Goal: Information Seeking & Learning: Learn about a topic

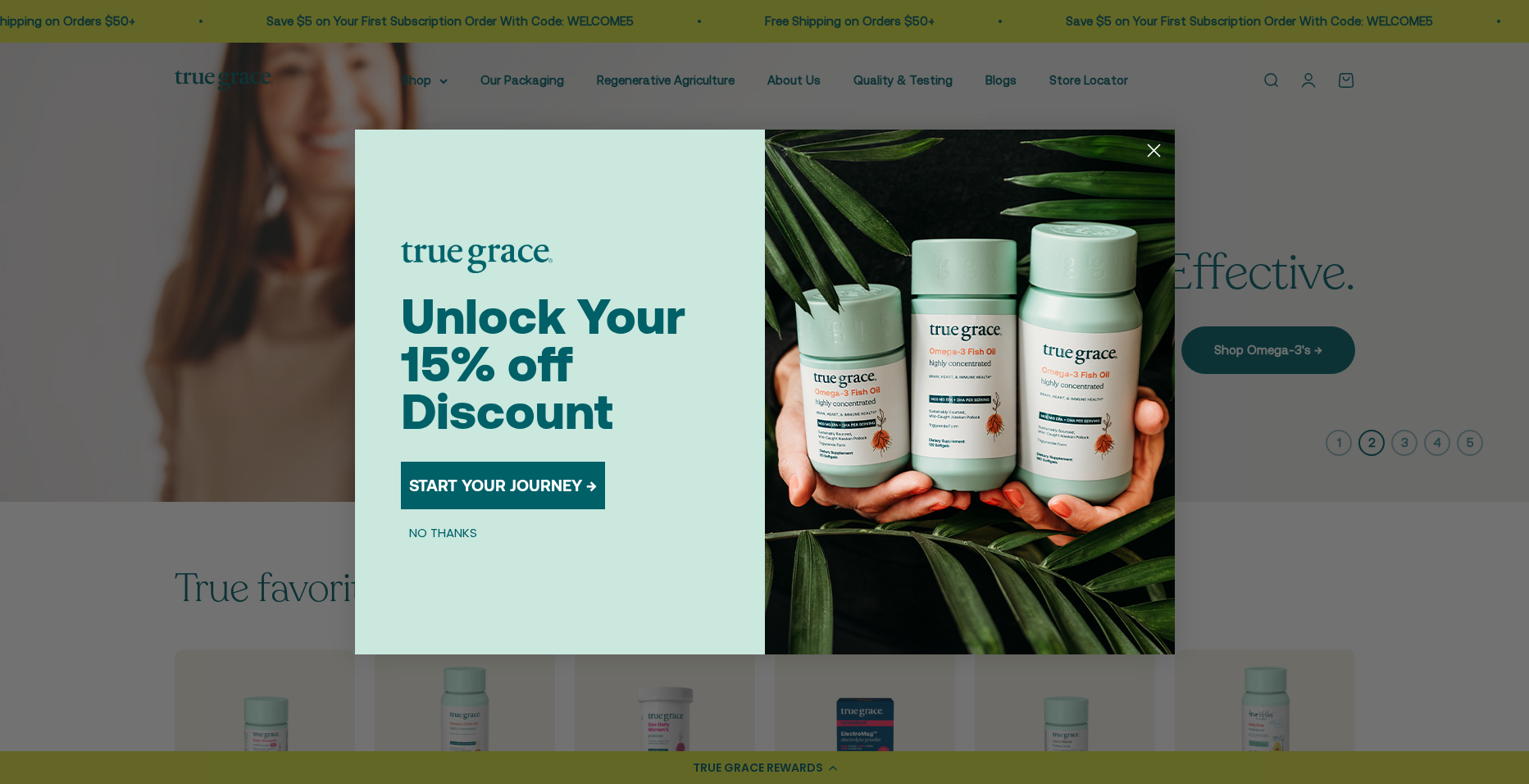
click at [1147, 155] on circle "Close dialog" at bounding box center [1153, 151] width 27 height 27
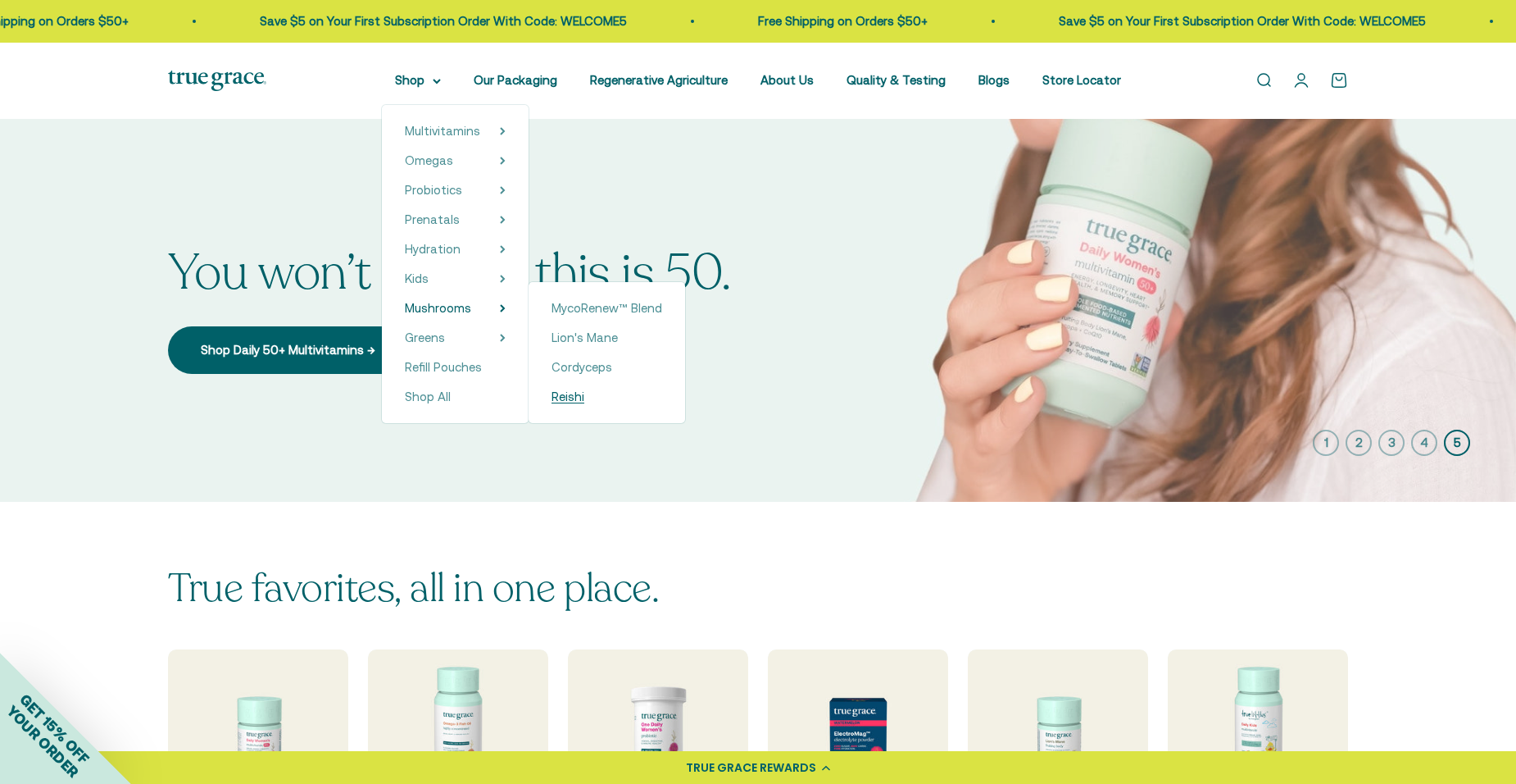
click at [575, 401] on span "Reishi" at bounding box center [568, 396] width 33 height 14
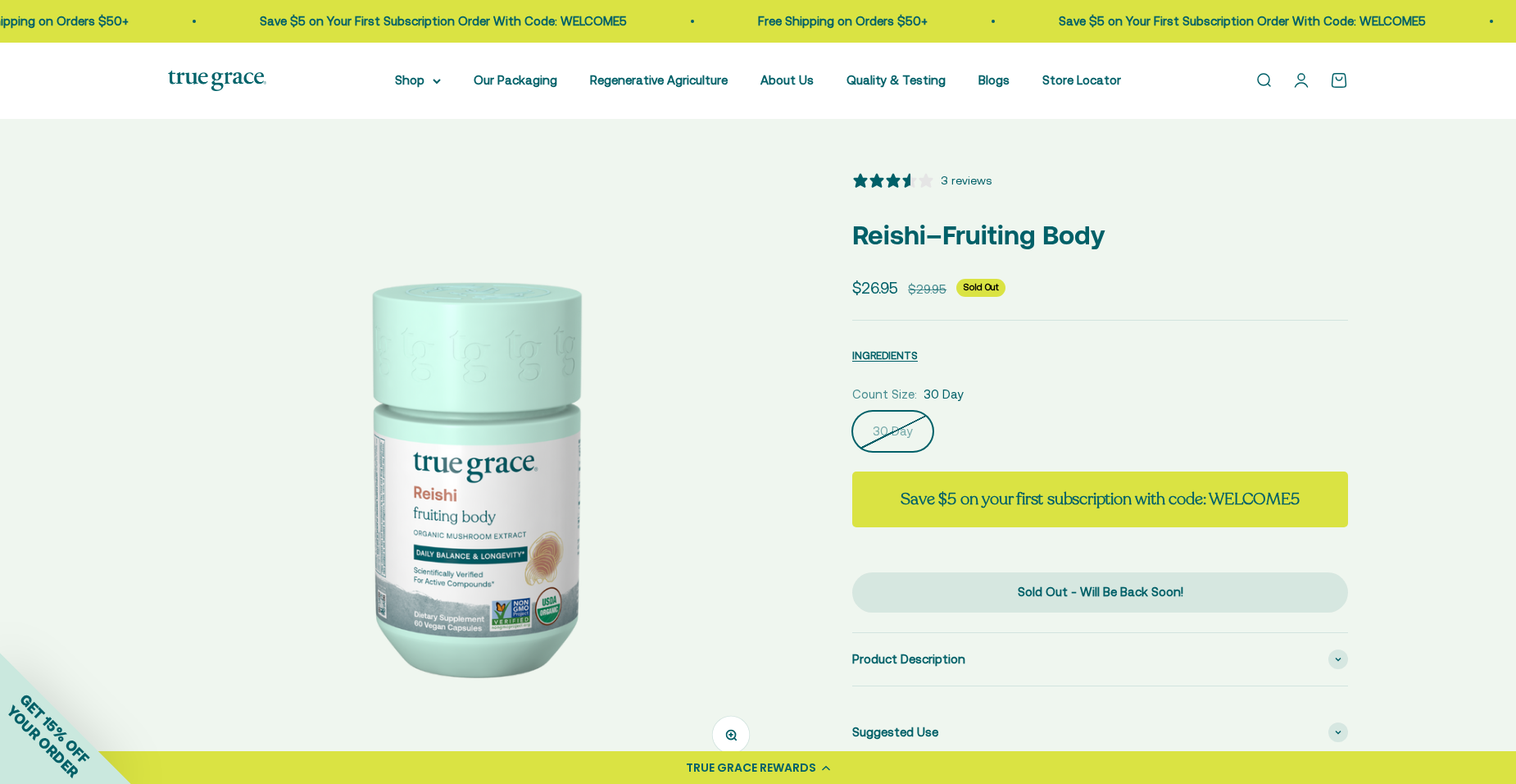
select select "3"
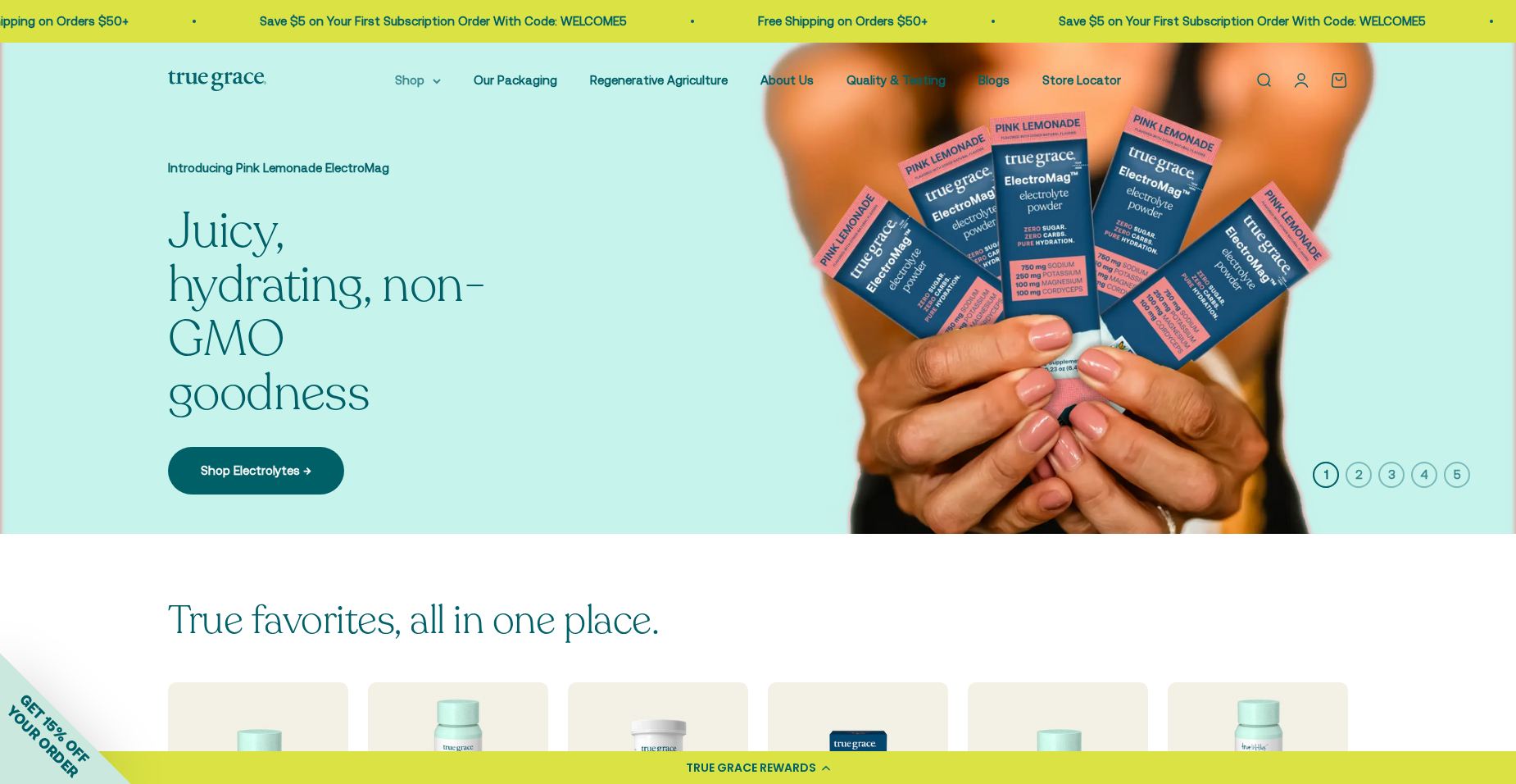
click at [441, 81] on icon at bounding box center [436, 81] width 8 height 5
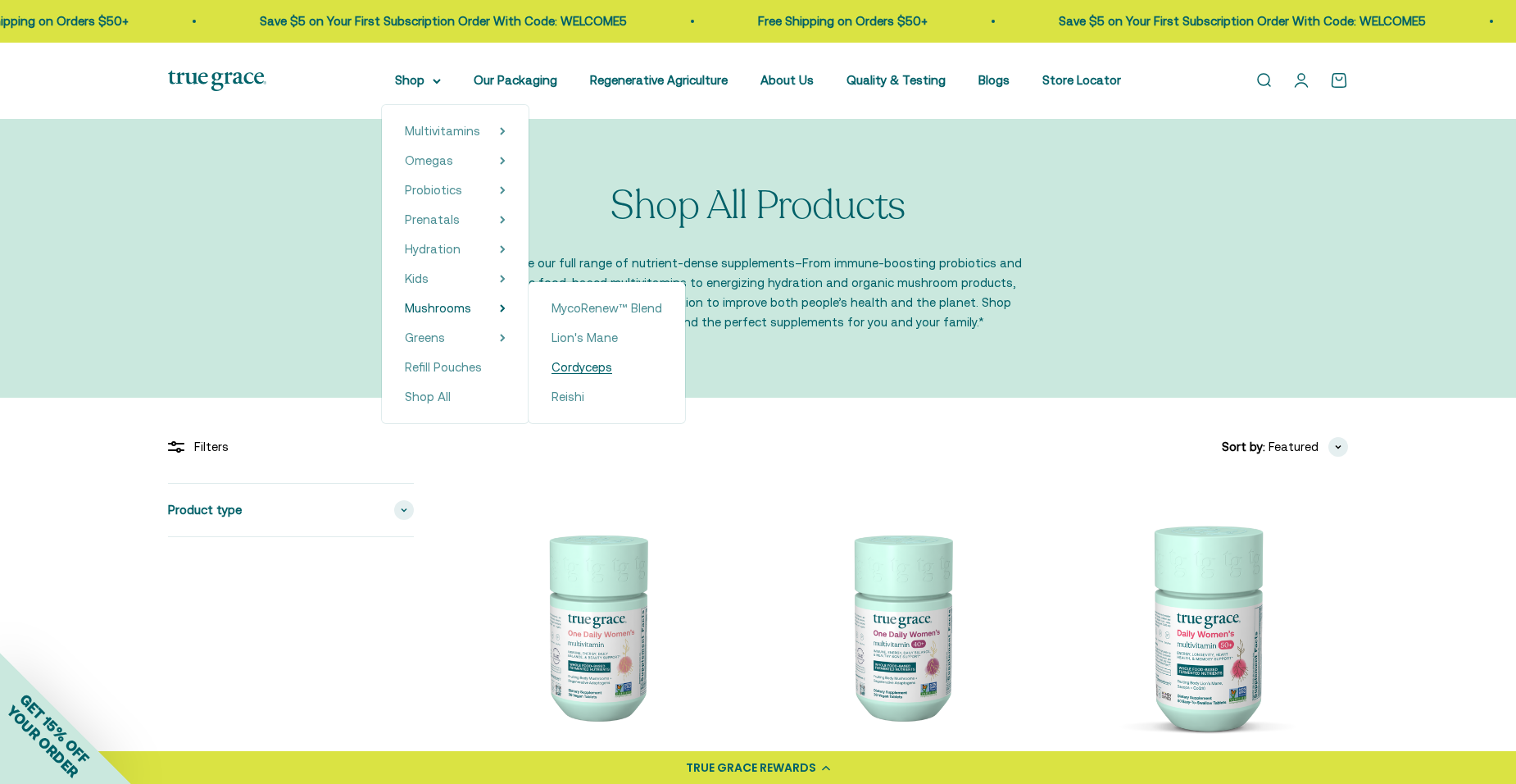
click at [602, 368] on span "Cordyceps" at bounding box center [582, 366] width 60 height 14
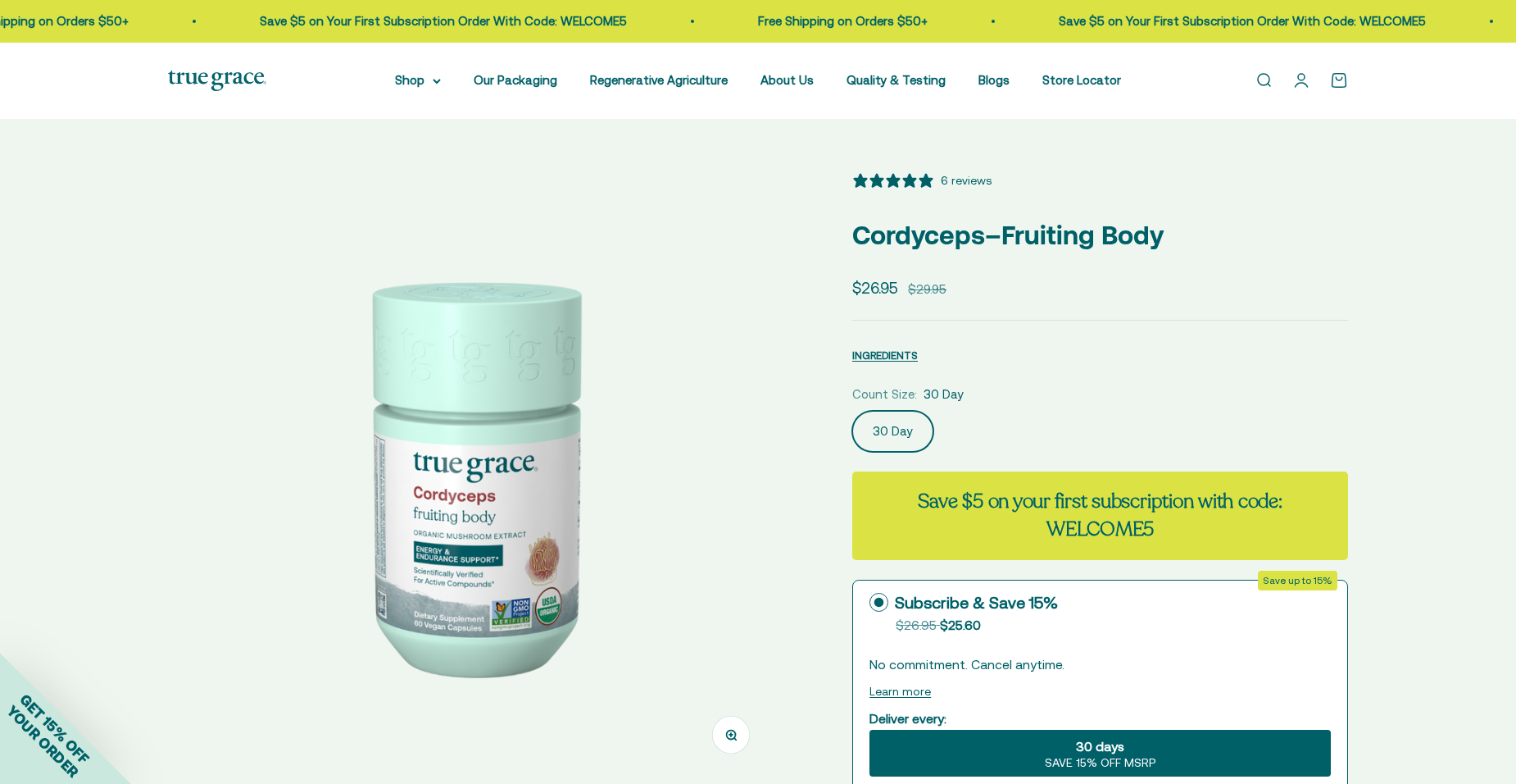
select select "3"
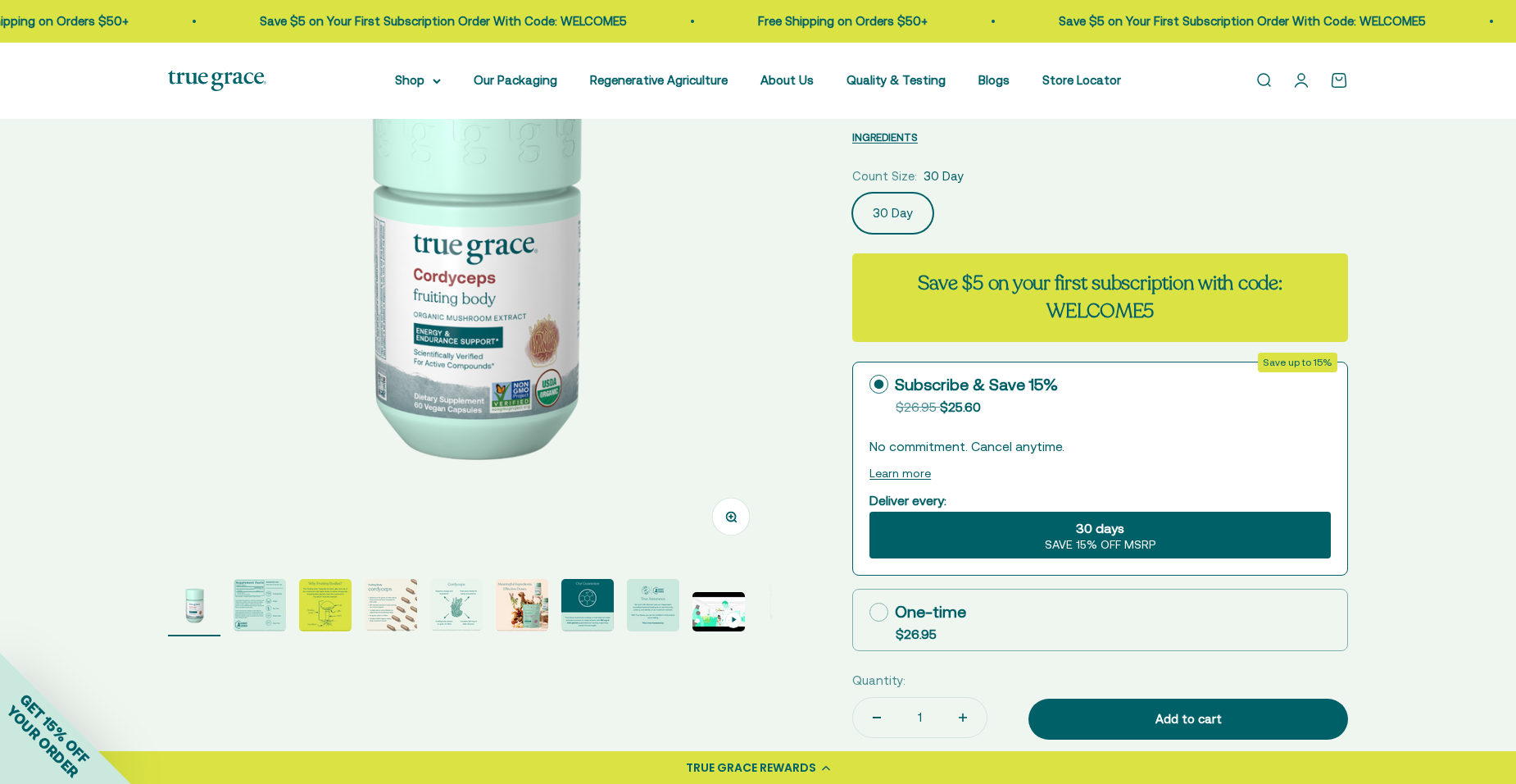
scroll to position [246, 0]
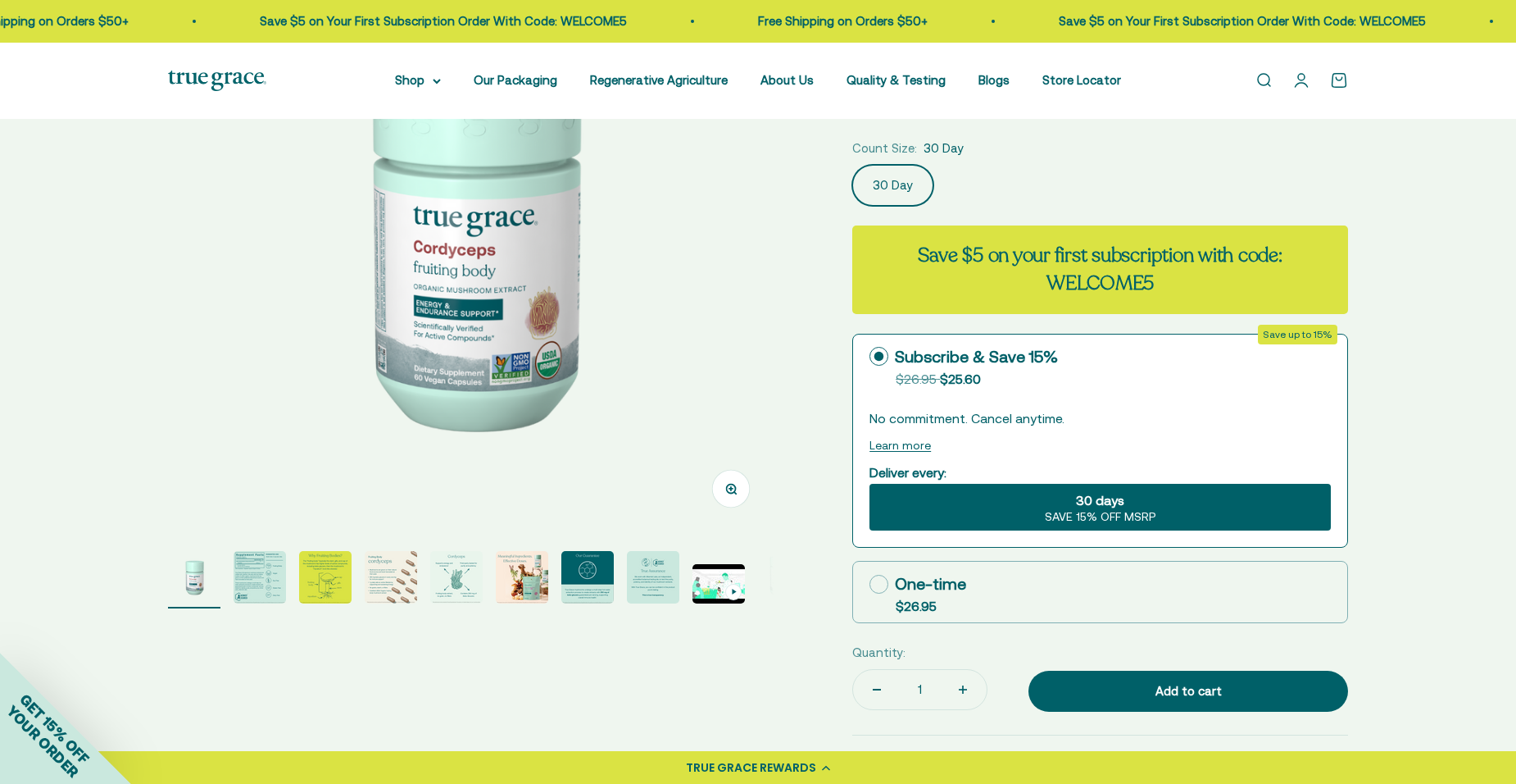
click at [531, 575] on img "Go to item 6" at bounding box center [521, 576] width 52 height 52
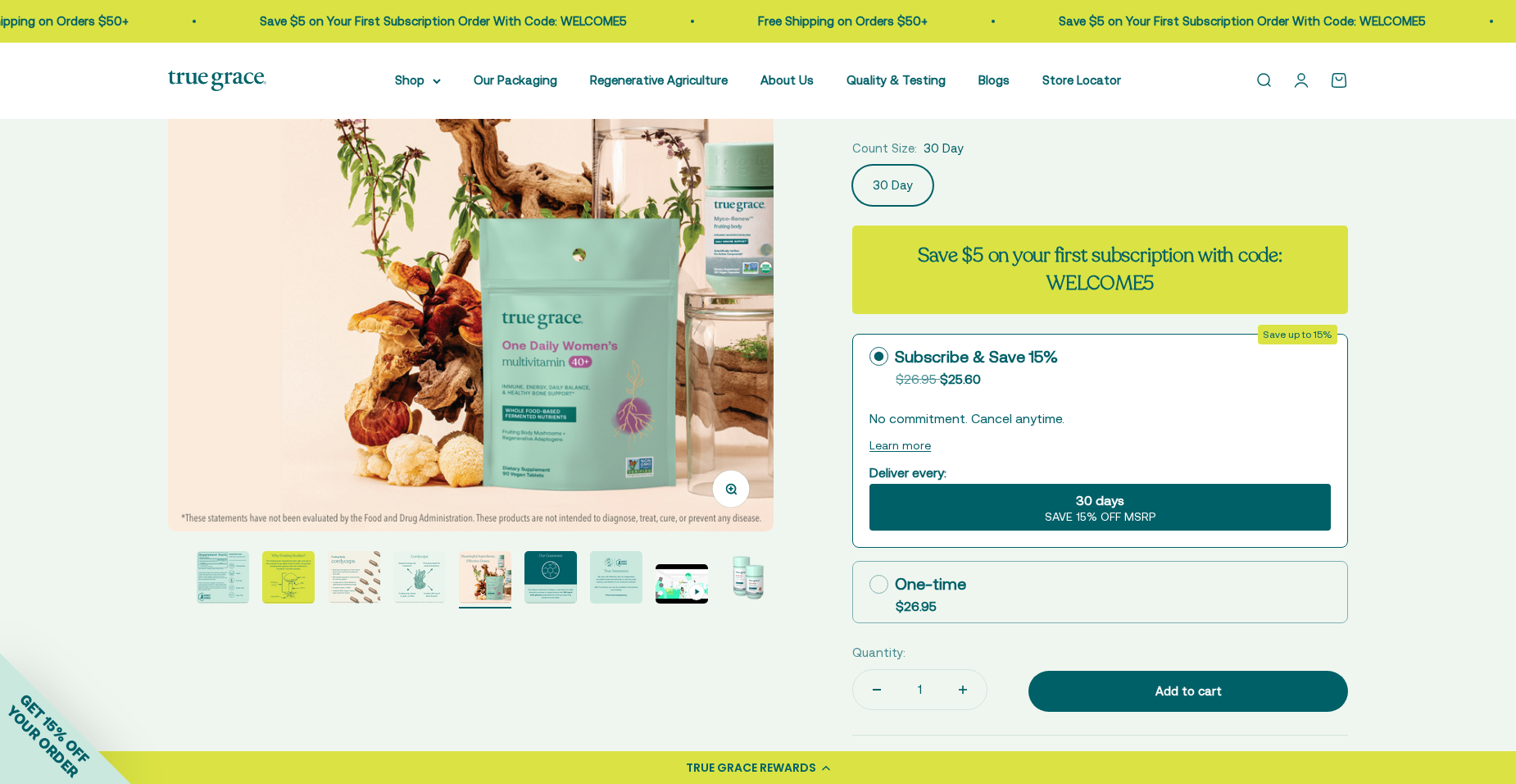
scroll to position [328, 0]
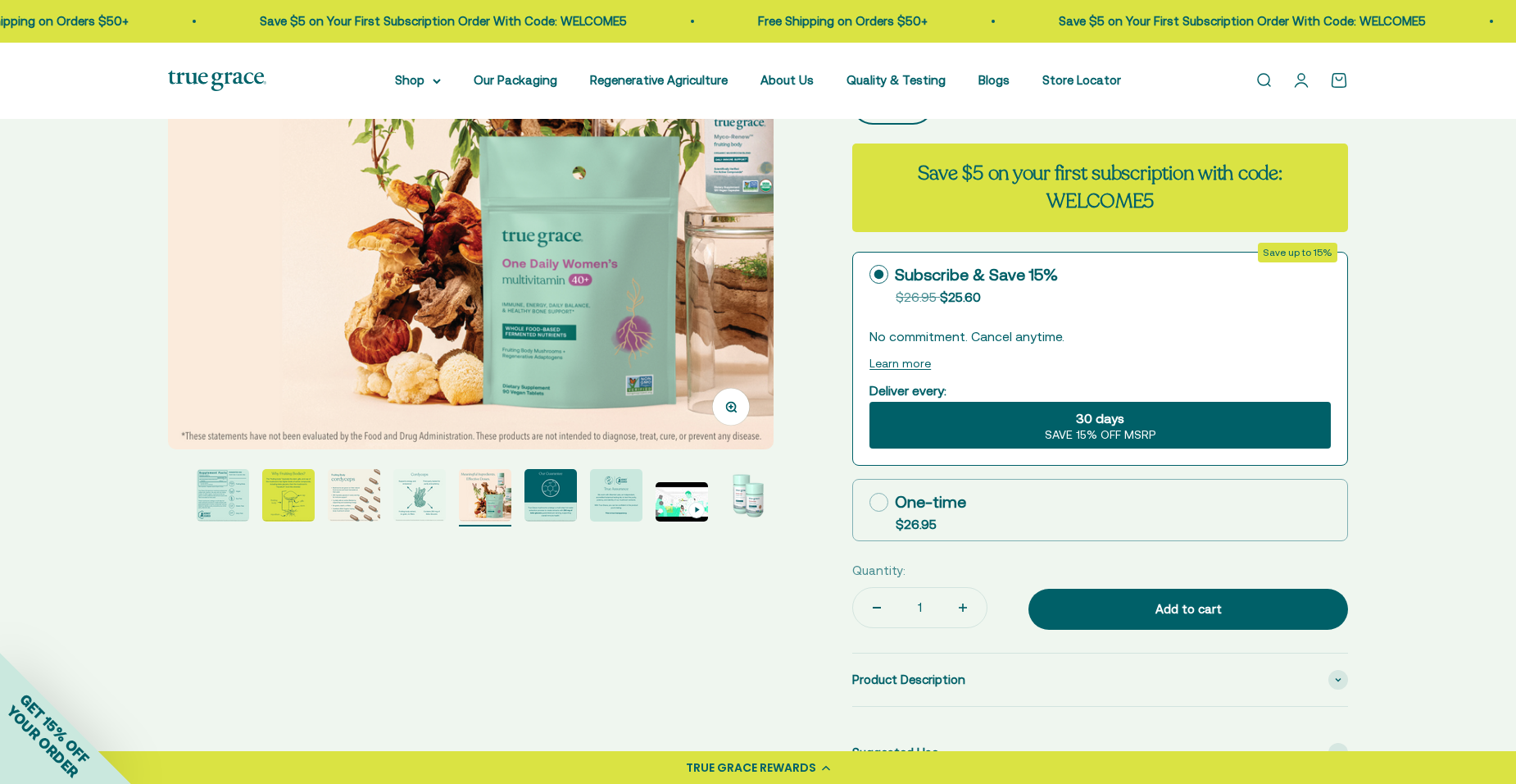
click at [745, 508] on img "Go to item 10" at bounding box center [747, 494] width 52 height 52
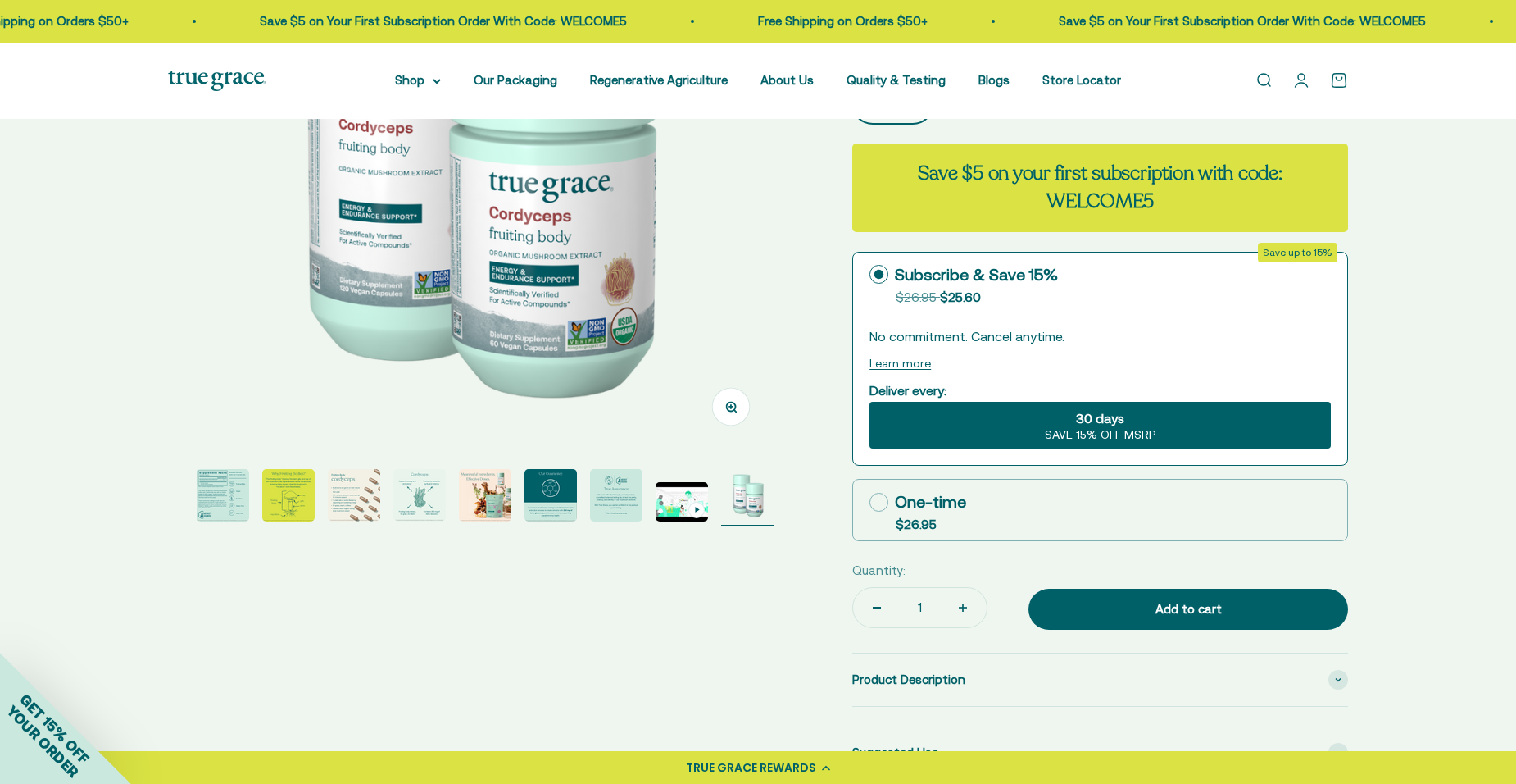
click at [501, 508] on img "Go to item 6" at bounding box center [485, 494] width 52 height 52
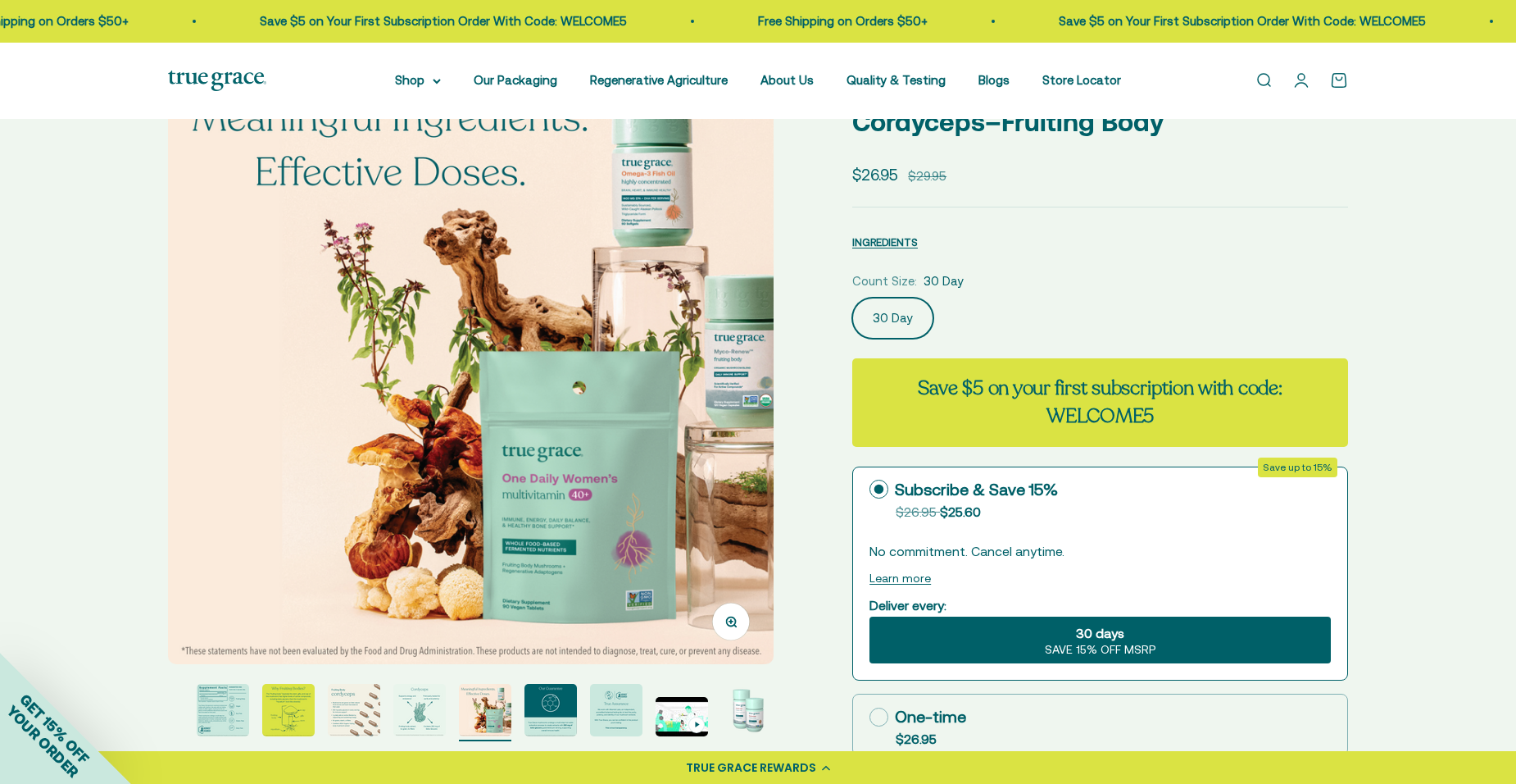
scroll to position [492, 0]
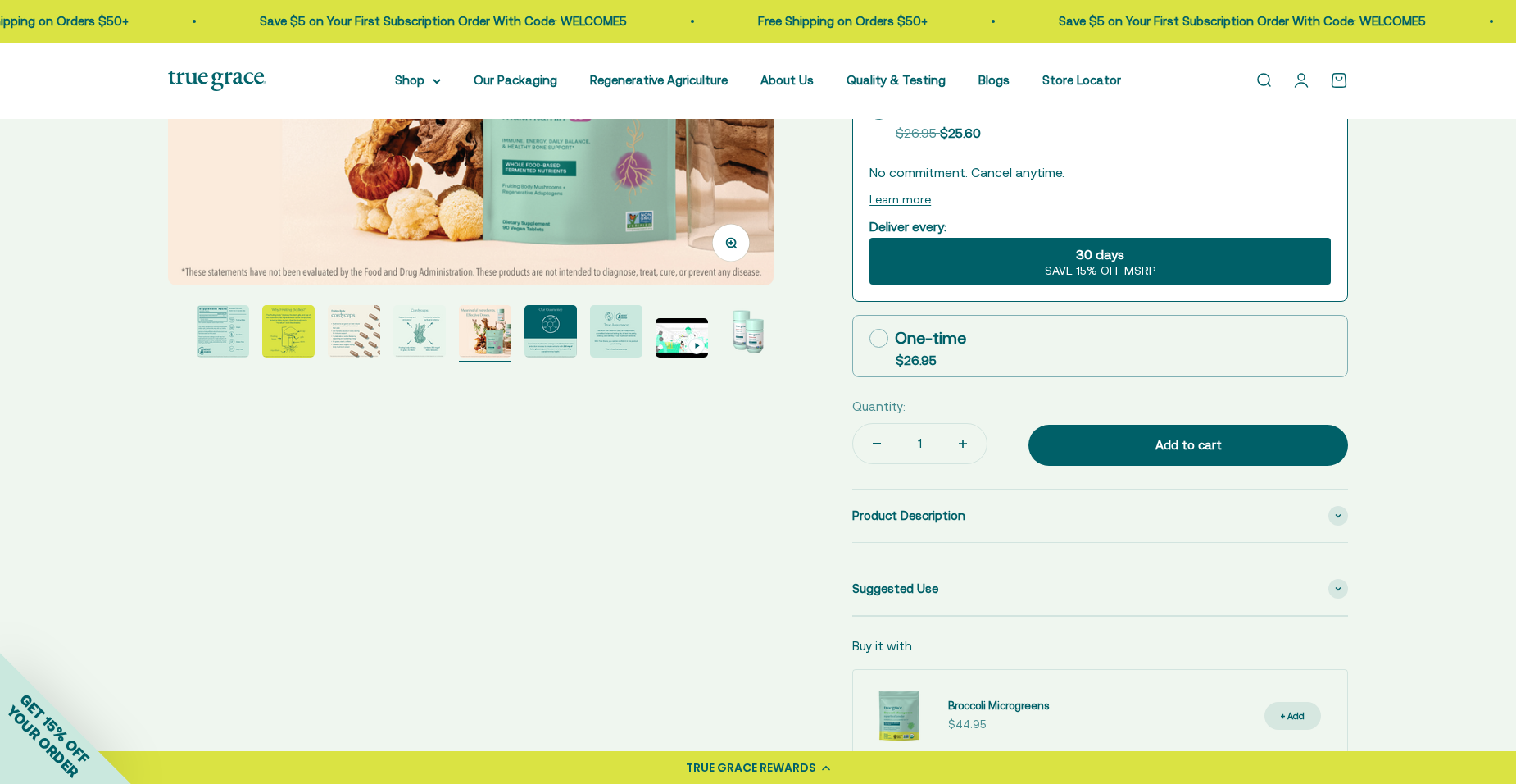
click at [736, 346] on img "Go to item 10" at bounding box center [747, 330] width 52 height 52
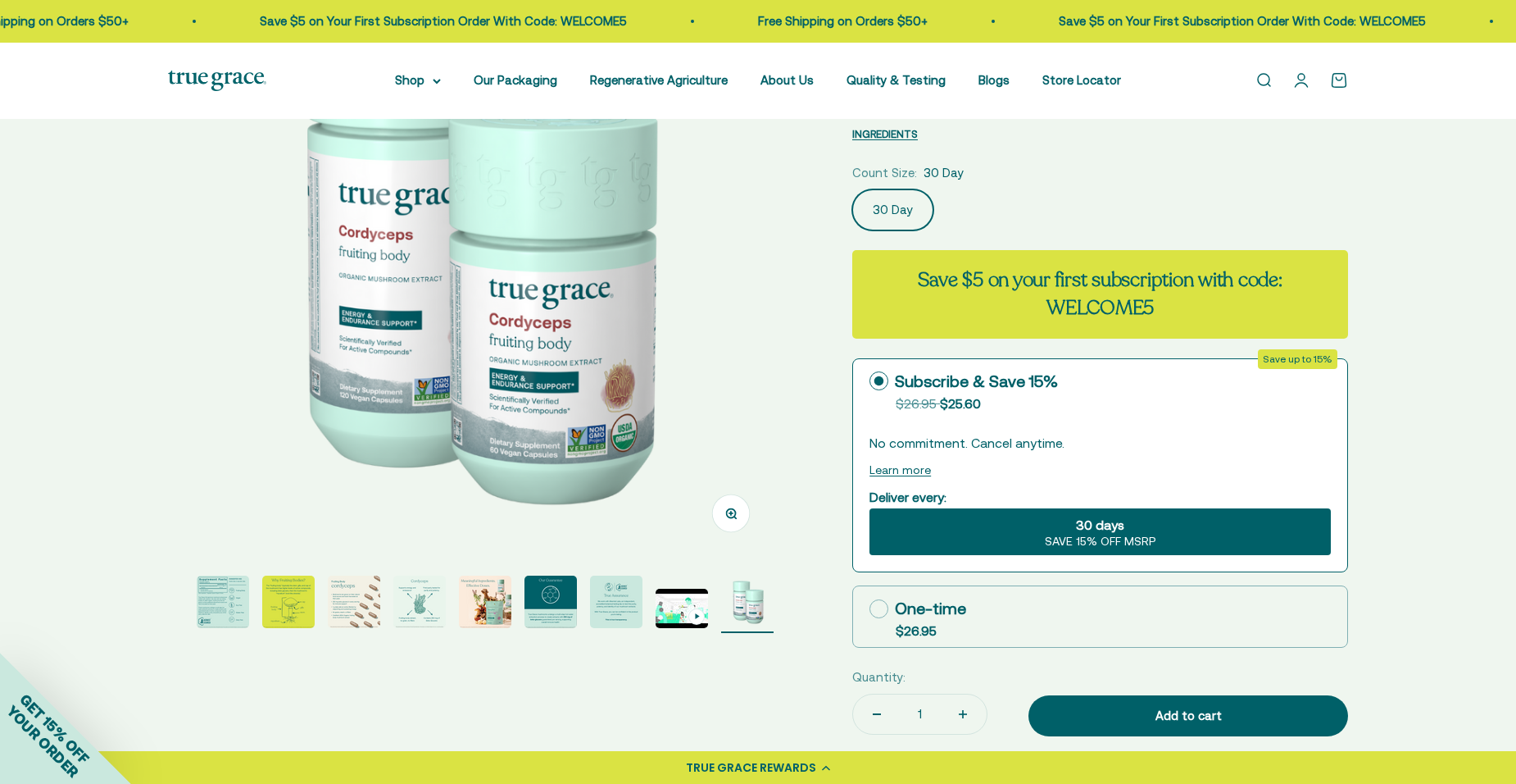
scroll to position [246, 0]
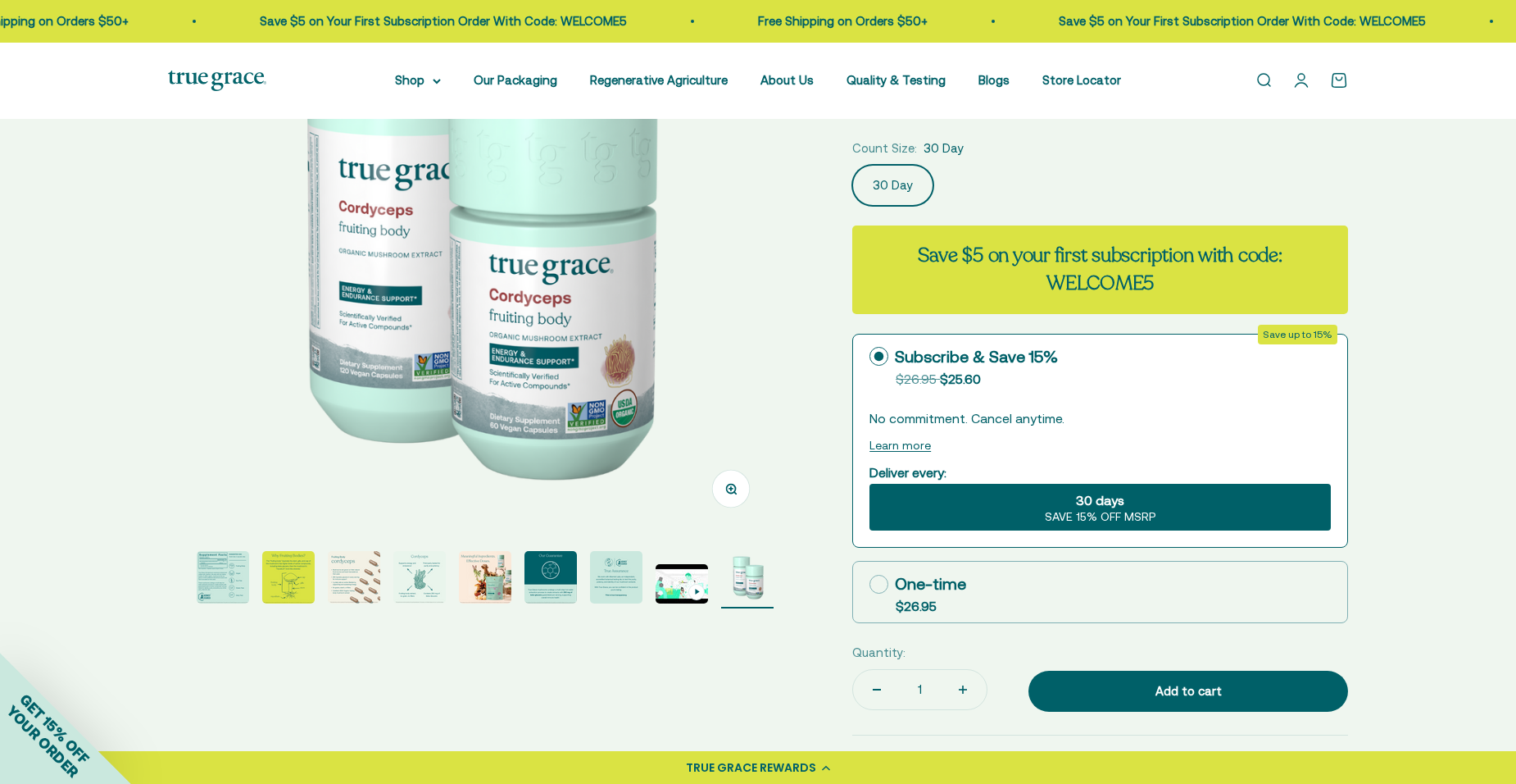
click at [210, 579] on img "Go to item 2" at bounding box center [222, 576] width 52 height 52
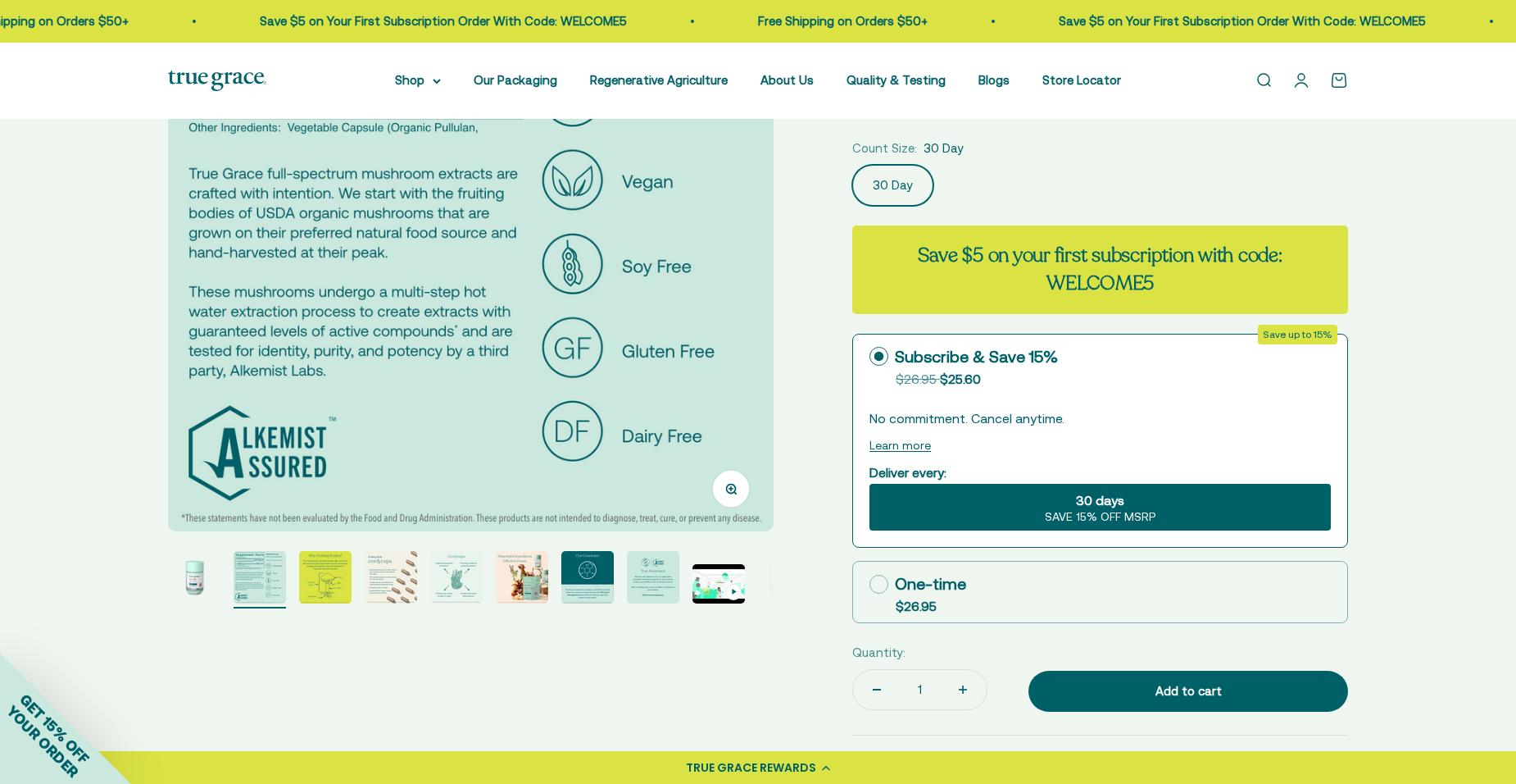
click at [199, 585] on img "Go to item 1" at bounding box center [194, 576] width 52 height 52
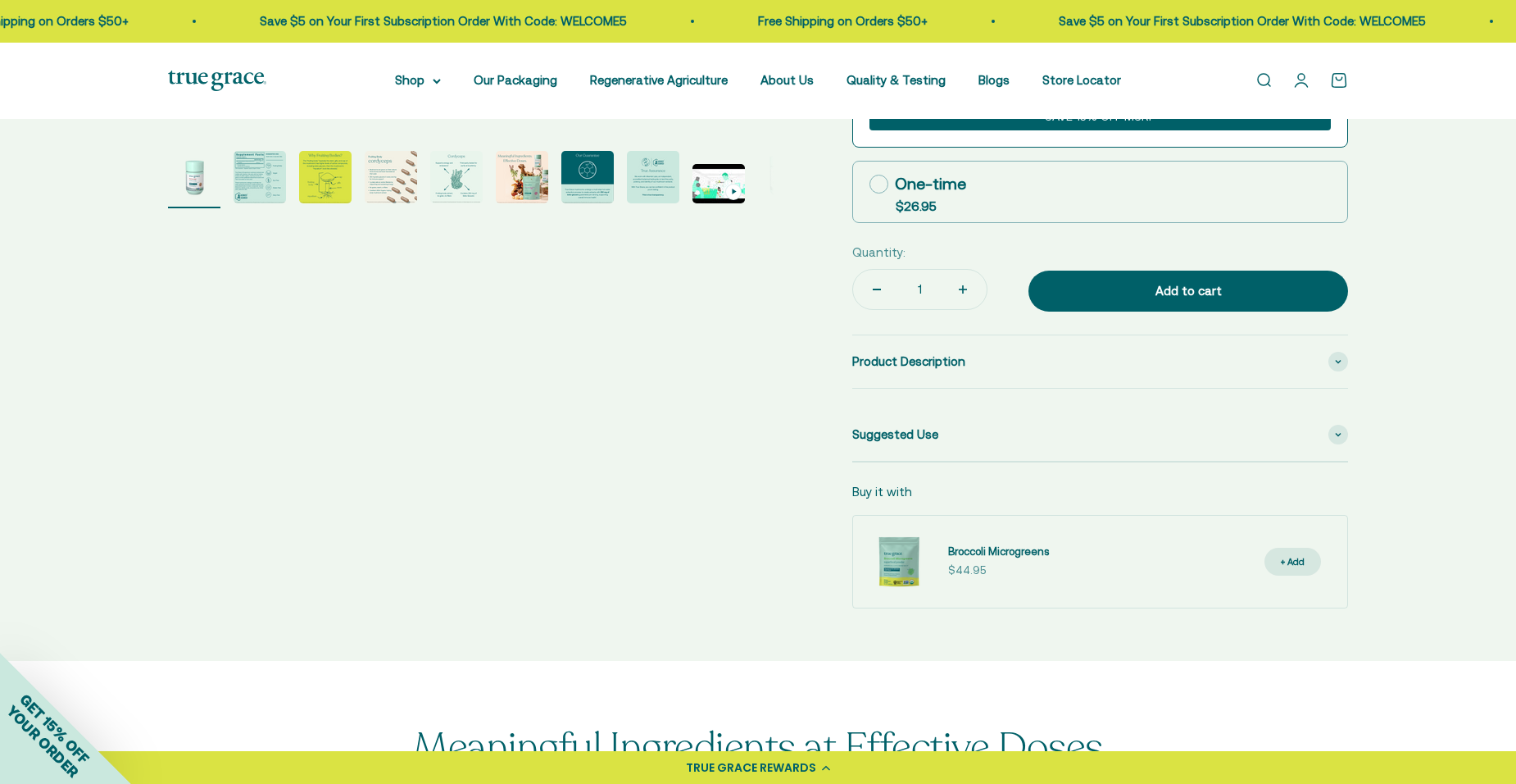
scroll to position [656, 0]
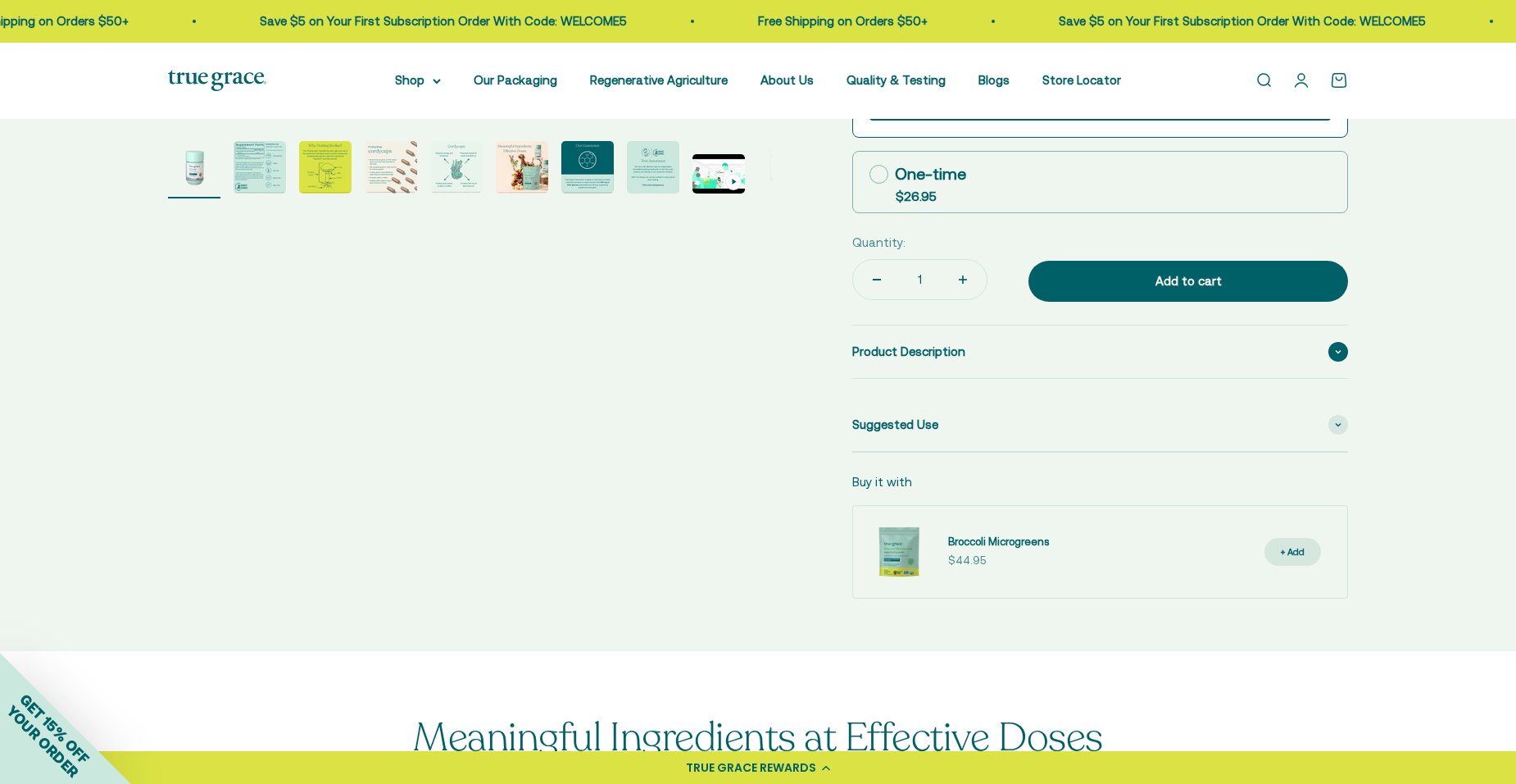
click at [1335, 344] on span at bounding box center [1339, 352] width 20 height 20
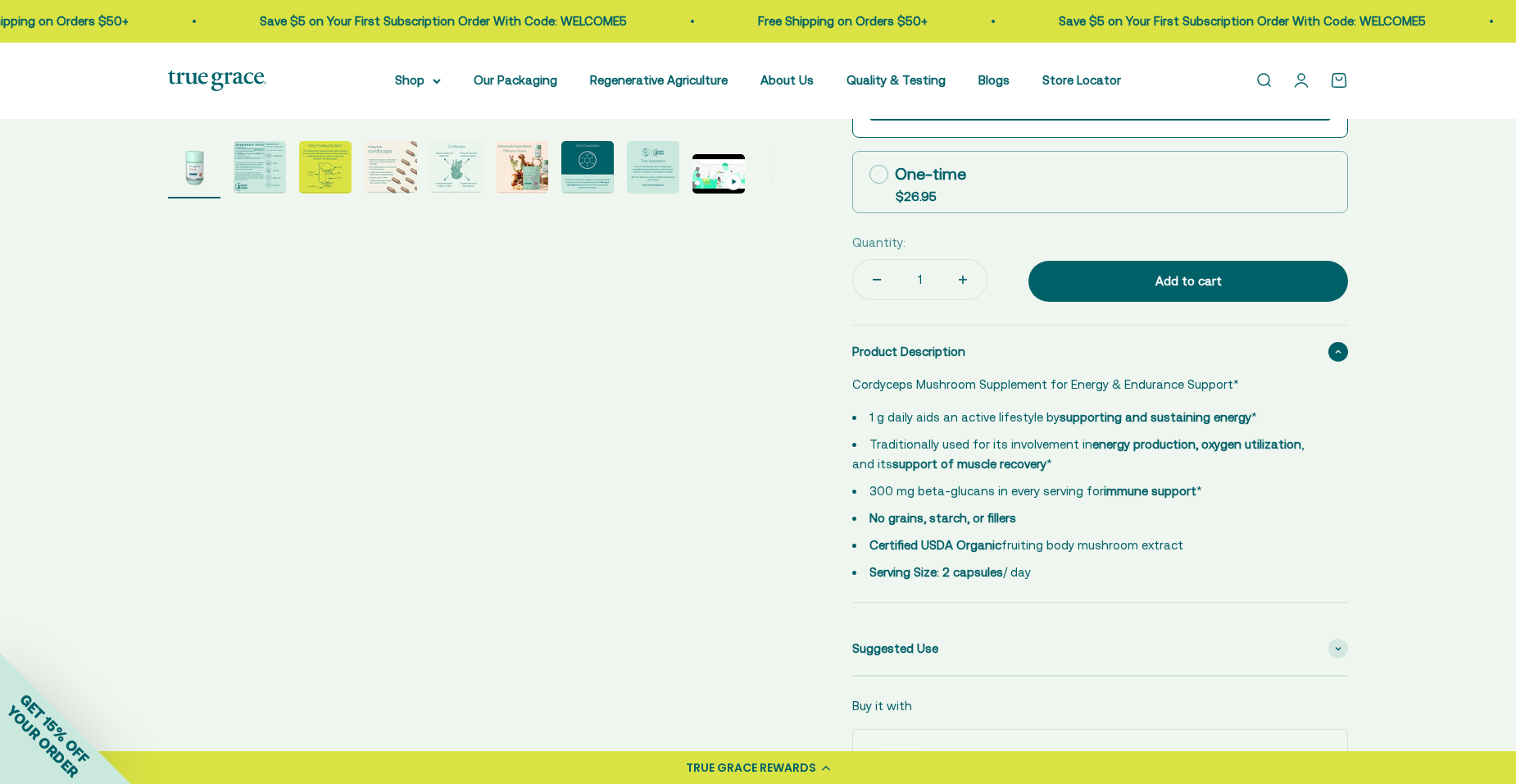
drag, startPoint x: 854, startPoint y: 381, endPoint x: 1049, endPoint y: 565, distance: 268.1
click at [1049, 565] on div "Cordyceps Mushroom Supplement for Energy & Endurance Support* 1 g daily aids an…" at bounding box center [1091, 478] width 477 height 208
drag, startPoint x: 1049, startPoint y: 565, endPoint x: 941, endPoint y: 503, distance: 124.5
copy div "Cordyceps Mushroom Supplement for Energy & Endurance Support* 1 g daily aids an…"
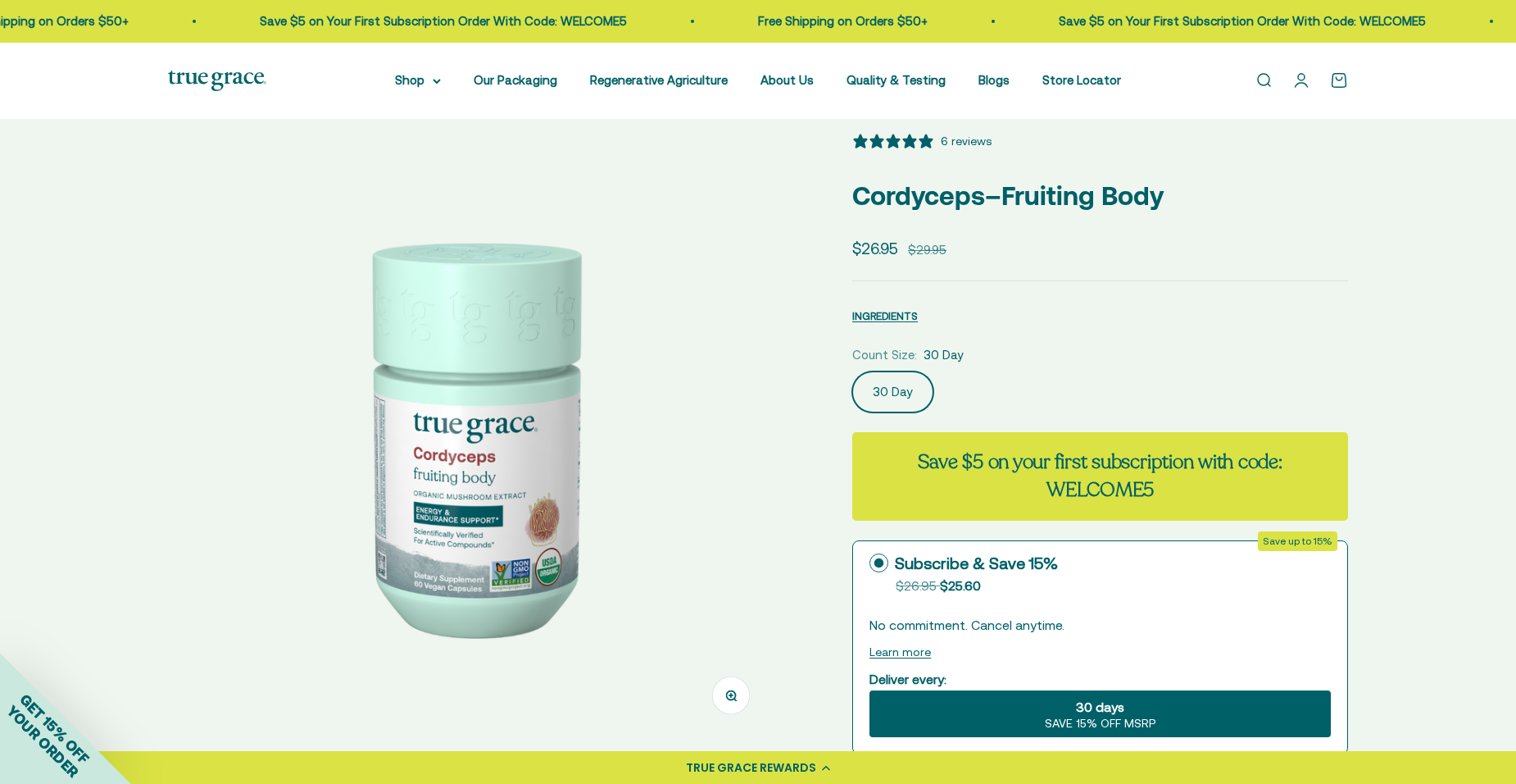
scroll to position [0, 0]
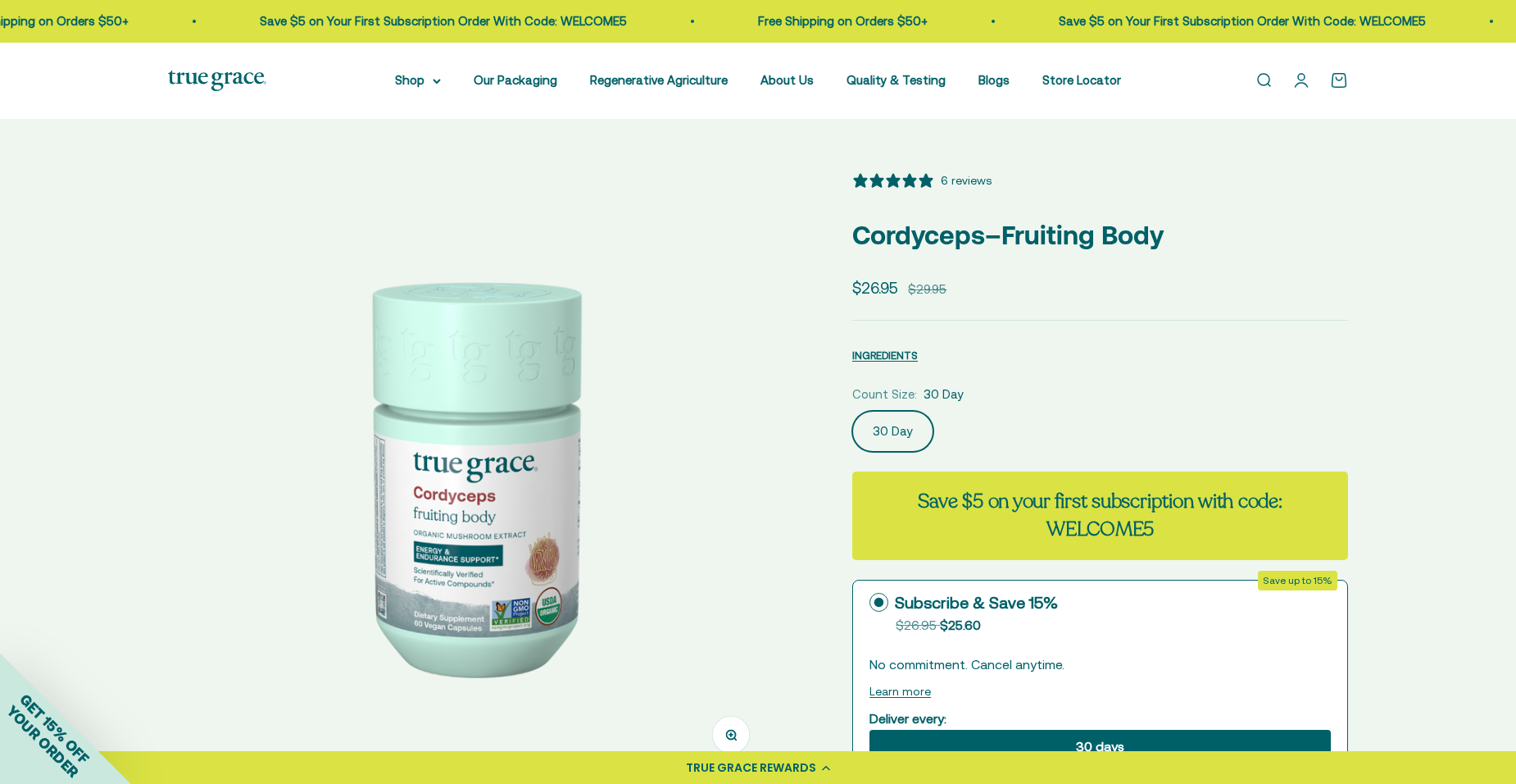
drag, startPoint x: 859, startPoint y: 231, endPoint x: 1202, endPoint y: 192, distance: 345.2
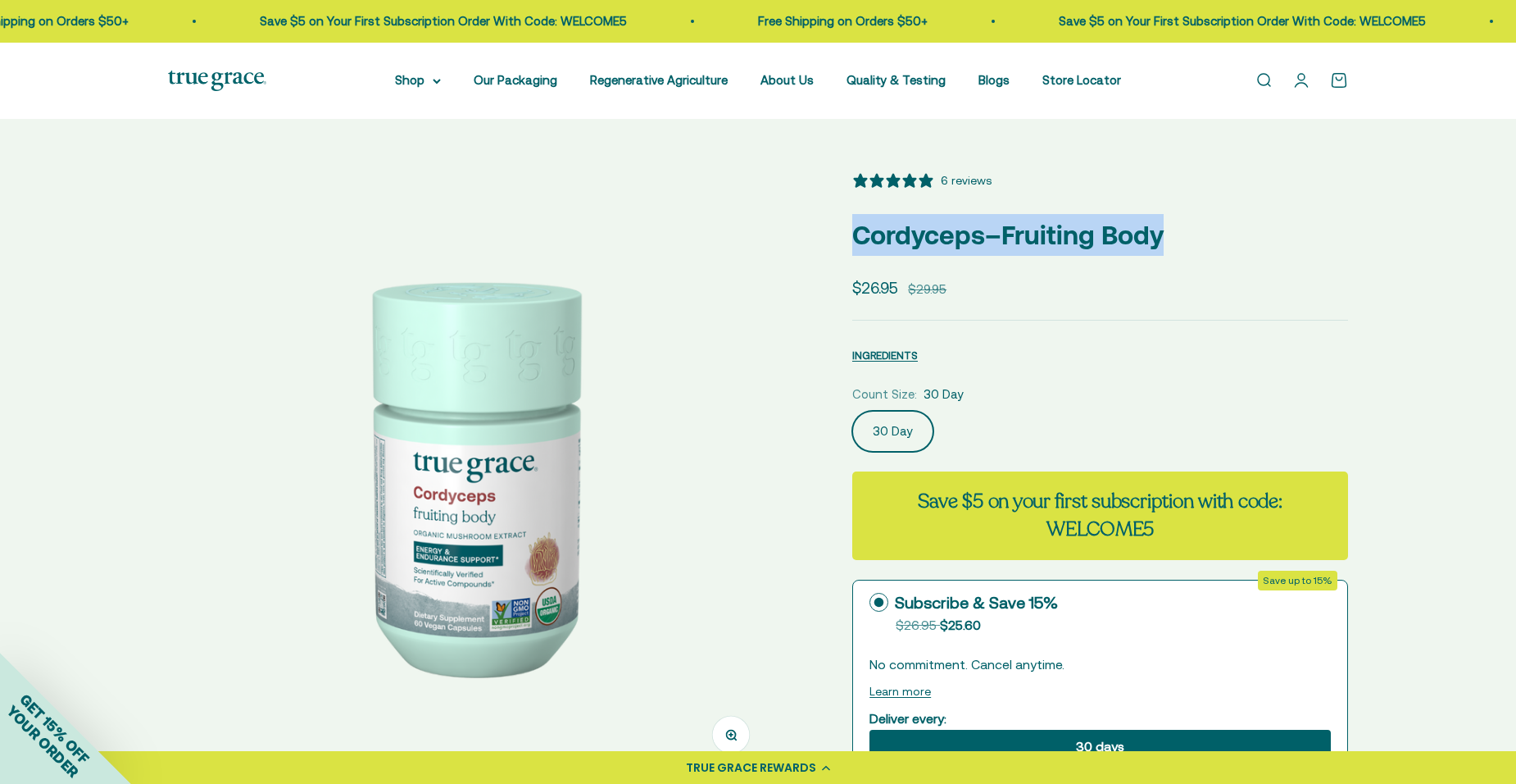
drag, startPoint x: 858, startPoint y: 234, endPoint x: 1173, endPoint y: 209, distance: 316.0
drag, startPoint x: 1173, startPoint y: 209, endPoint x: 1131, endPoint y: 233, distance: 48.4
copy p "Cordyceps–Fruiting Body"
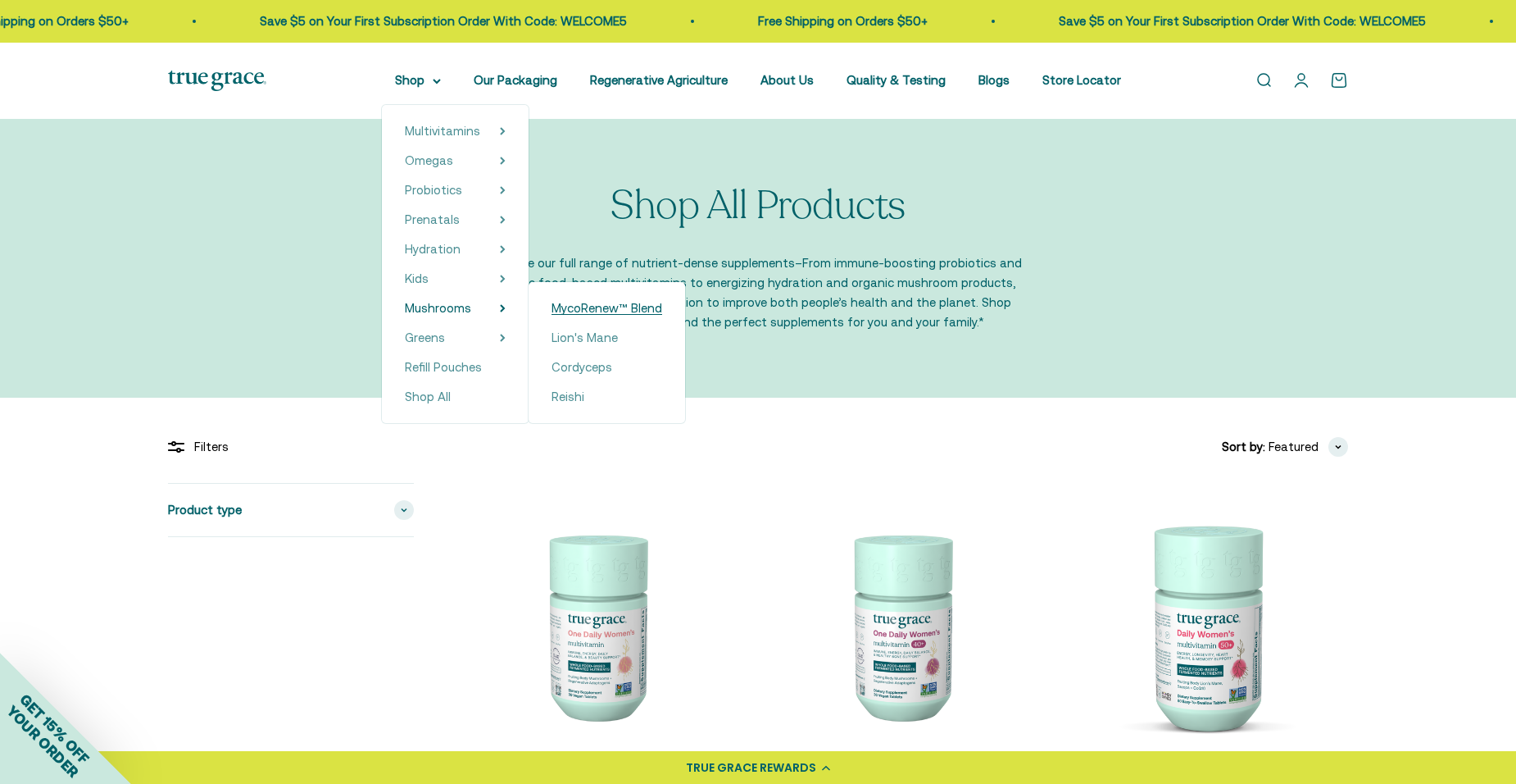
click at [609, 303] on span "MycoRenew™ Blend" at bounding box center [607, 307] width 111 height 14
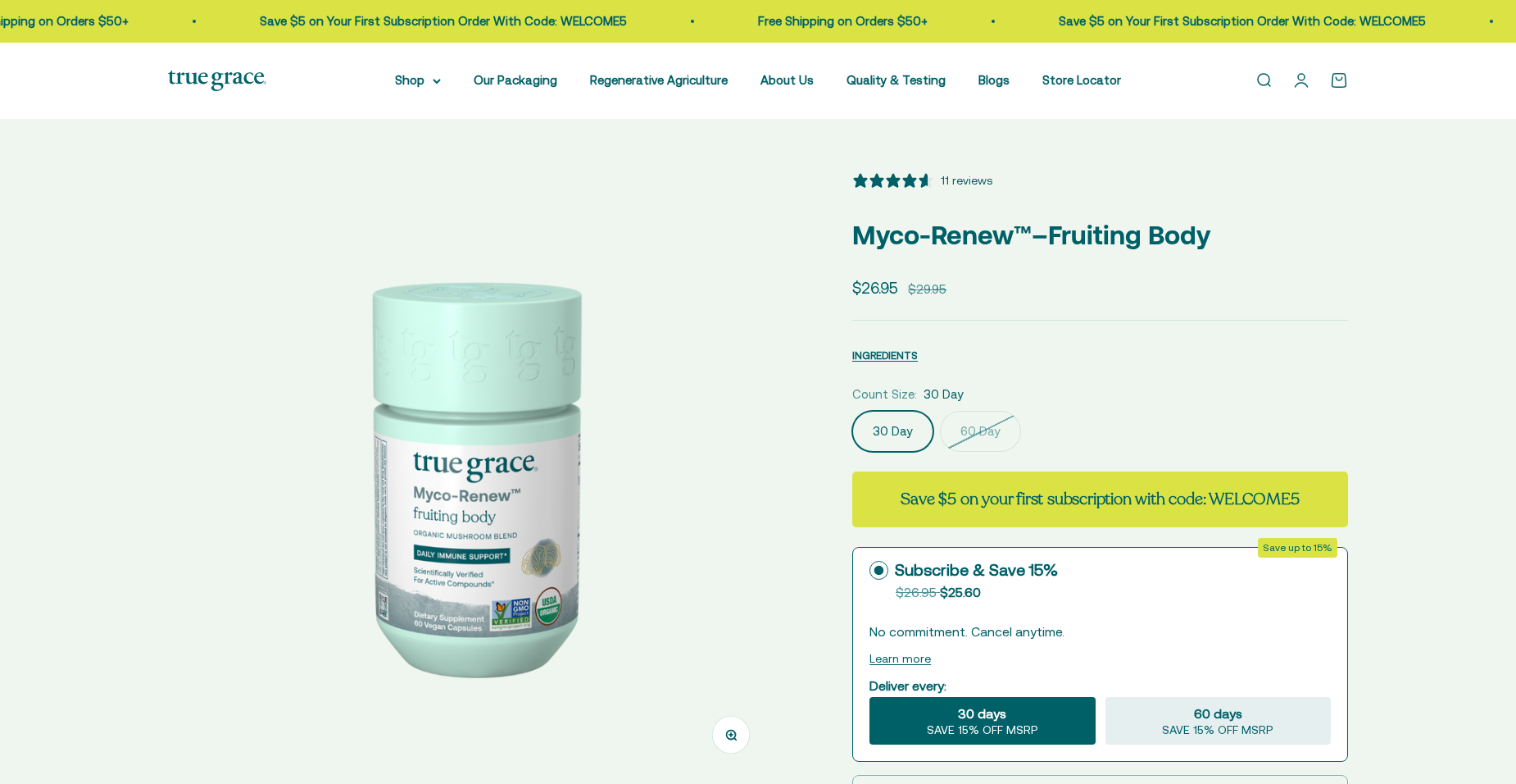
select select "3"
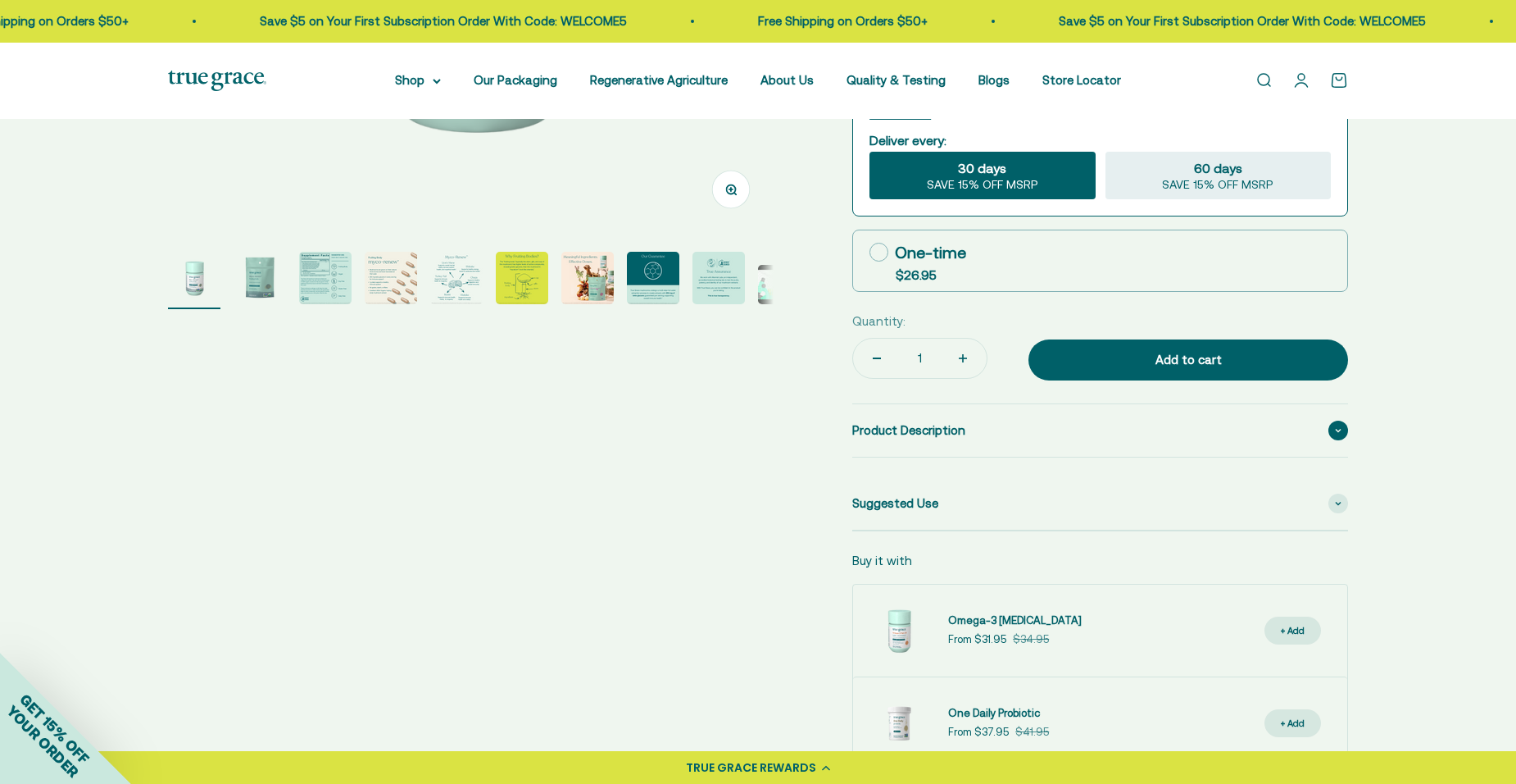
scroll to position [492, 0]
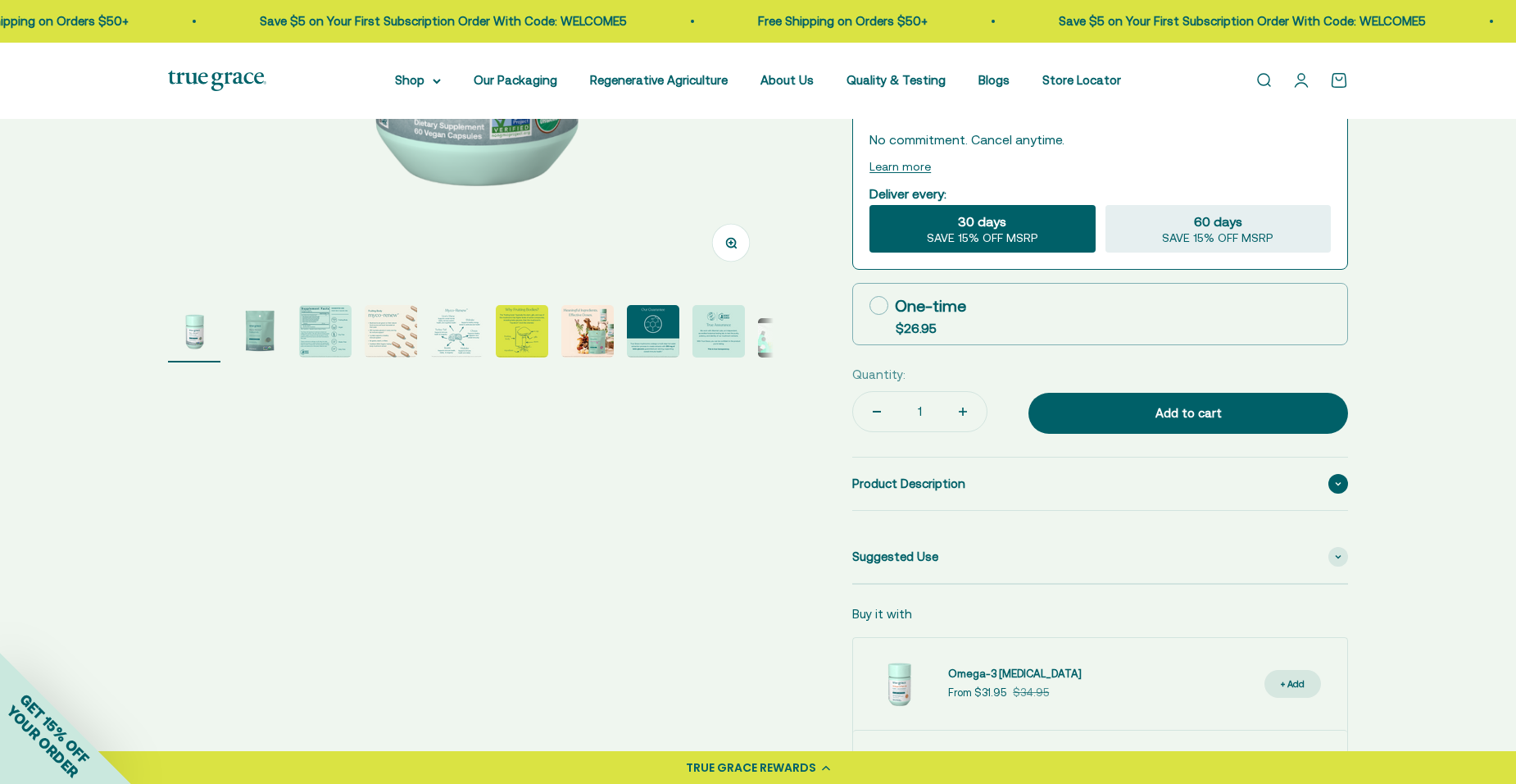
click at [1339, 489] on span at bounding box center [1339, 484] width 20 height 20
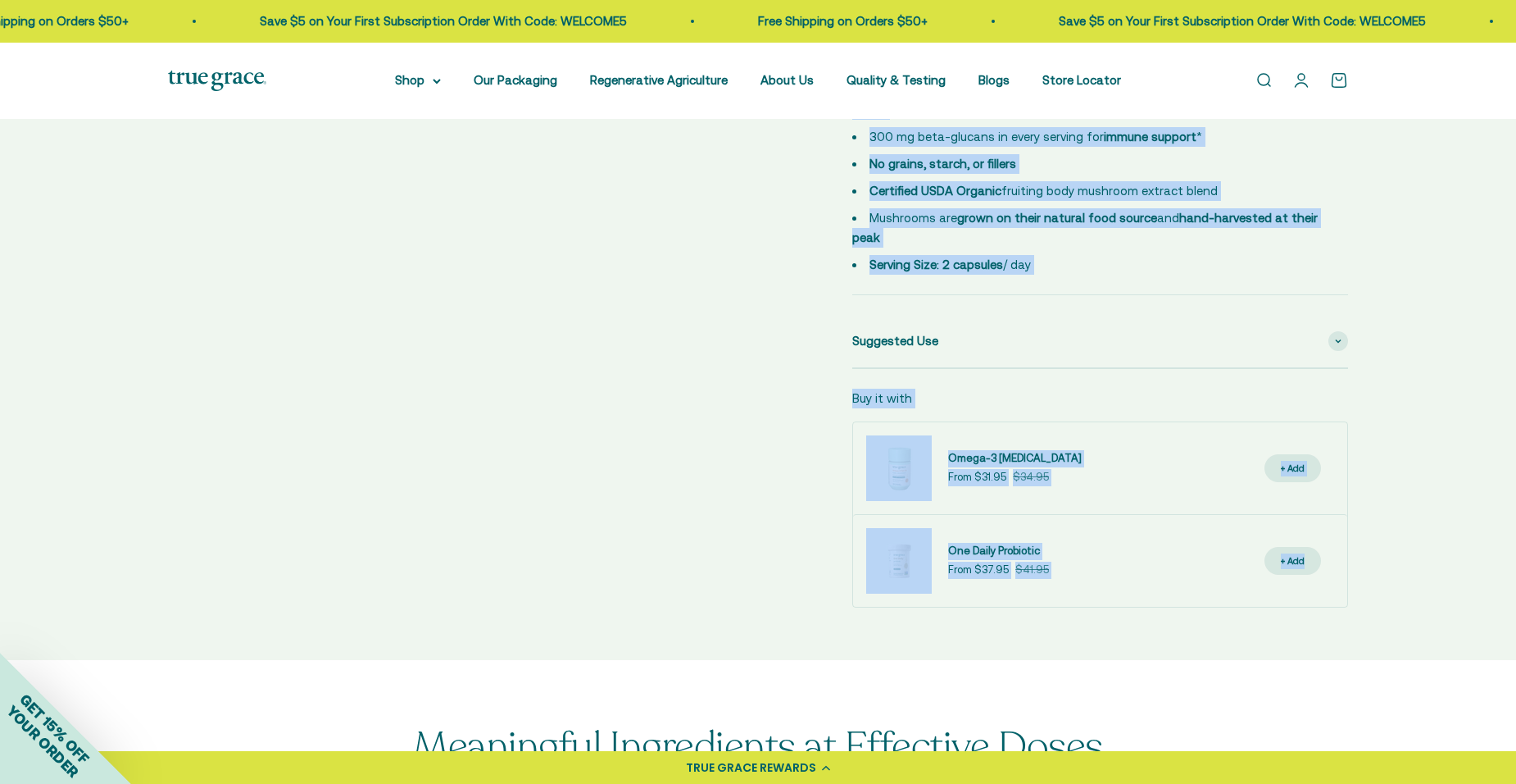
scroll to position [1041, 0]
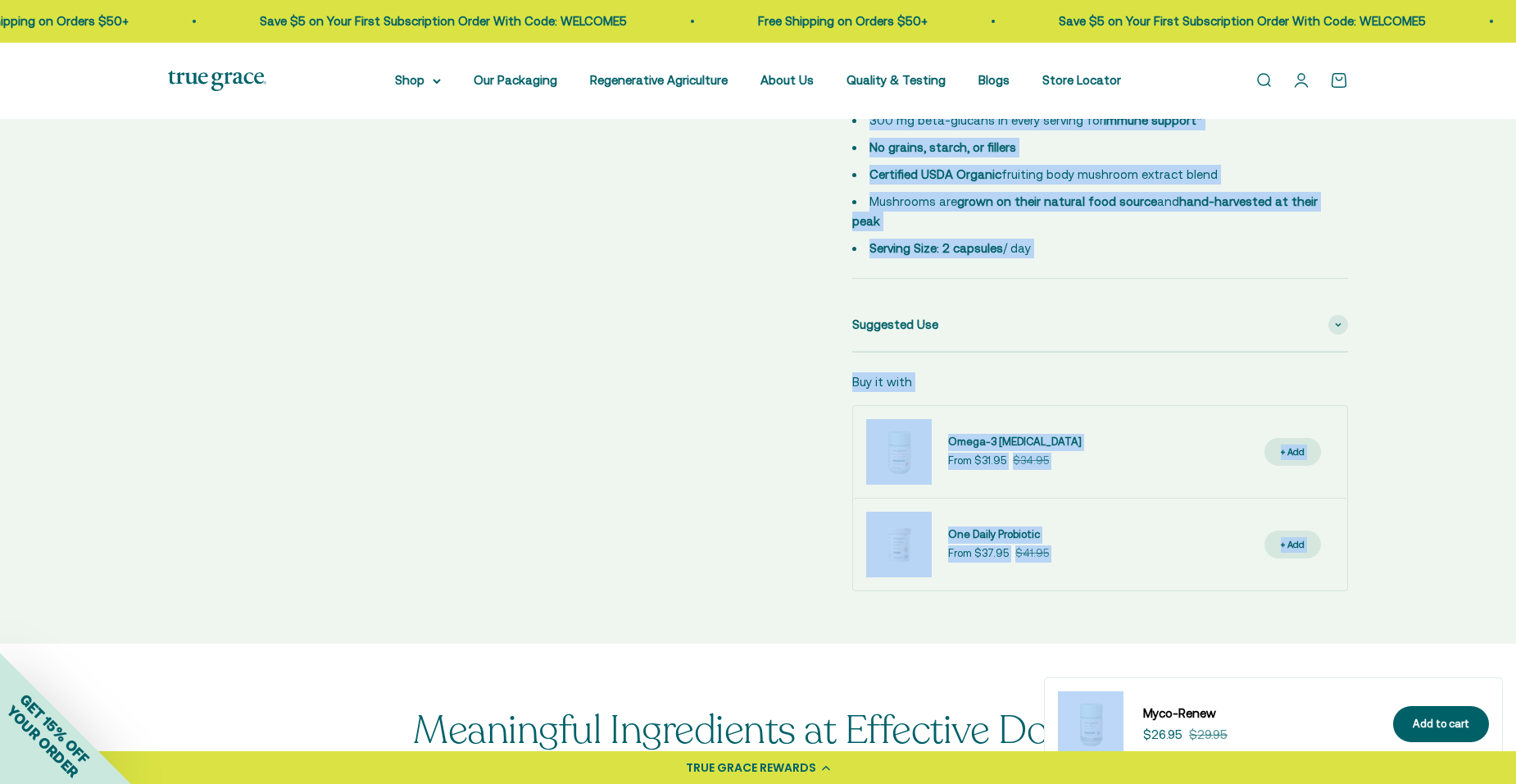
drag, startPoint x: 855, startPoint y: 516, endPoint x: 1230, endPoint y: 209, distance: 484.6
click at [1230, 209] on div "Myco-RenewTM Blend Mushroom Supplements for Daily Immune Support* 1 g daily to …" at bounding box center [1091, 107] width 477 height 301
copy div "Myco-RenewTM Blend Mushroom Supplements for Daily Immune Support* 1 g daily to …"
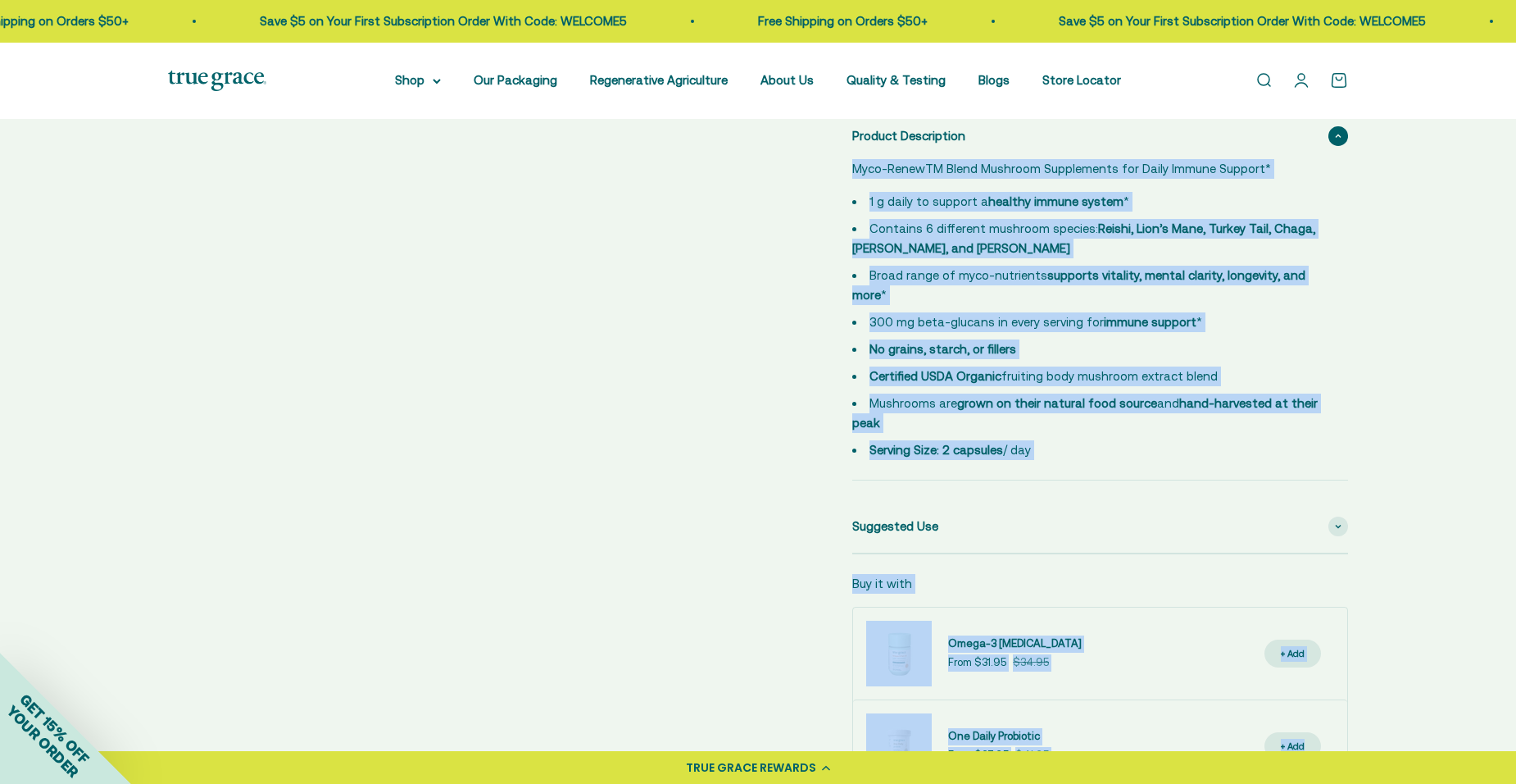
scroll to position [631, 0]
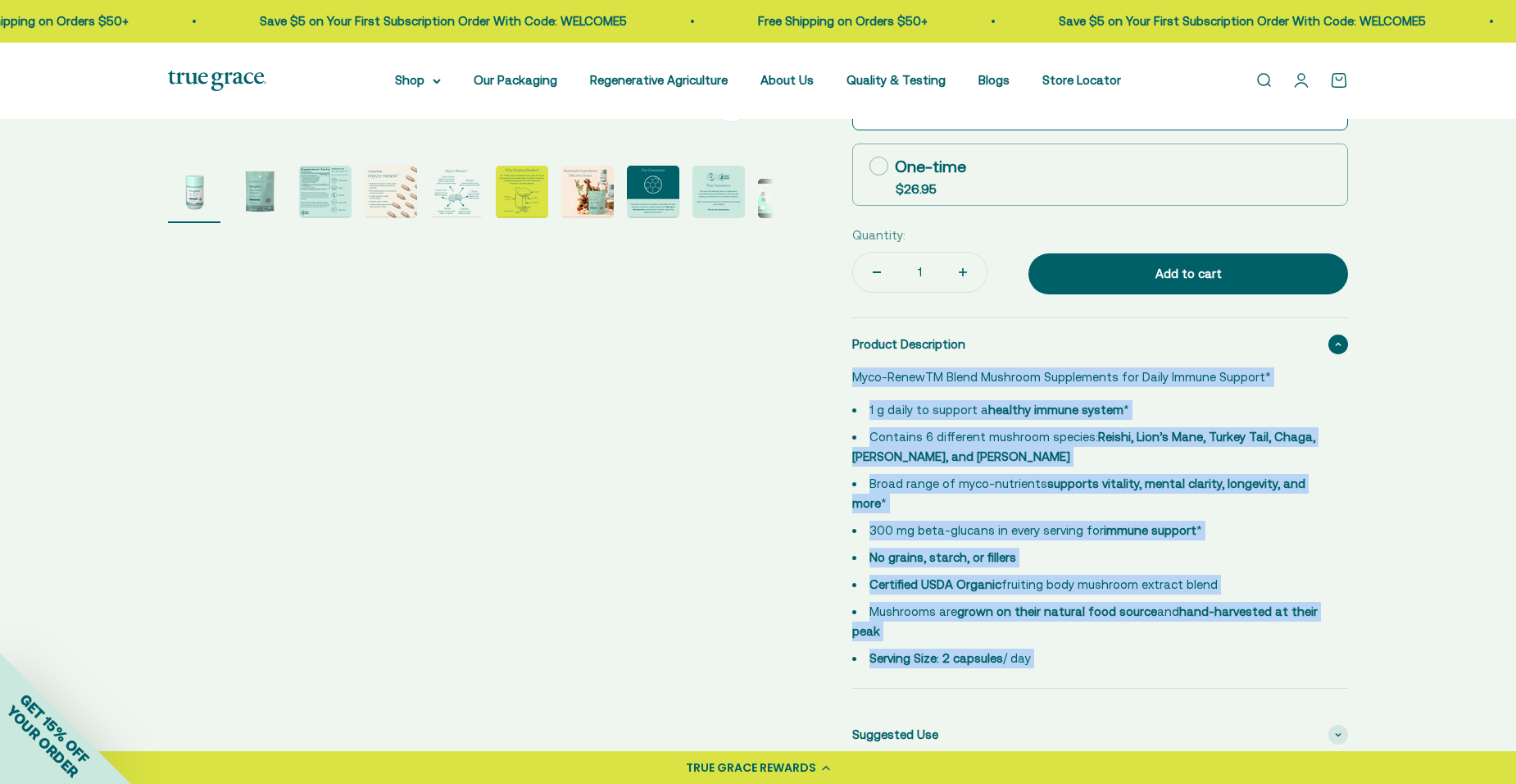
copy div "Myco-RenewTM Blend Mushroom Supplements for Daily Immune Support* 1 g daily to …"
click at [918, 363] on div "Product Description" at bounding box center [1101, 344] width 496 height 52
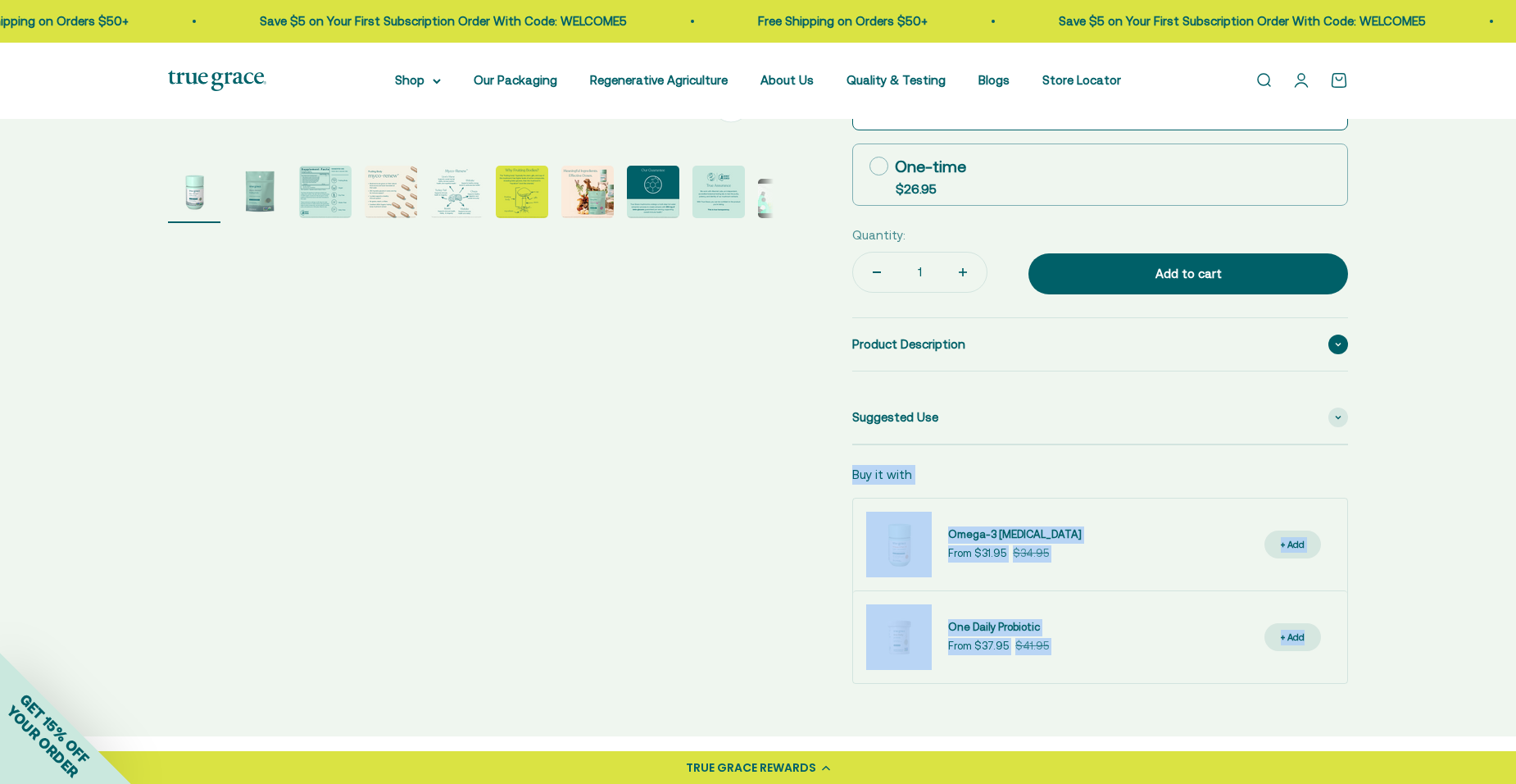
click at [1319, 348] on div "Product Description" at bounding box center [1101, 344] width 496 height 52
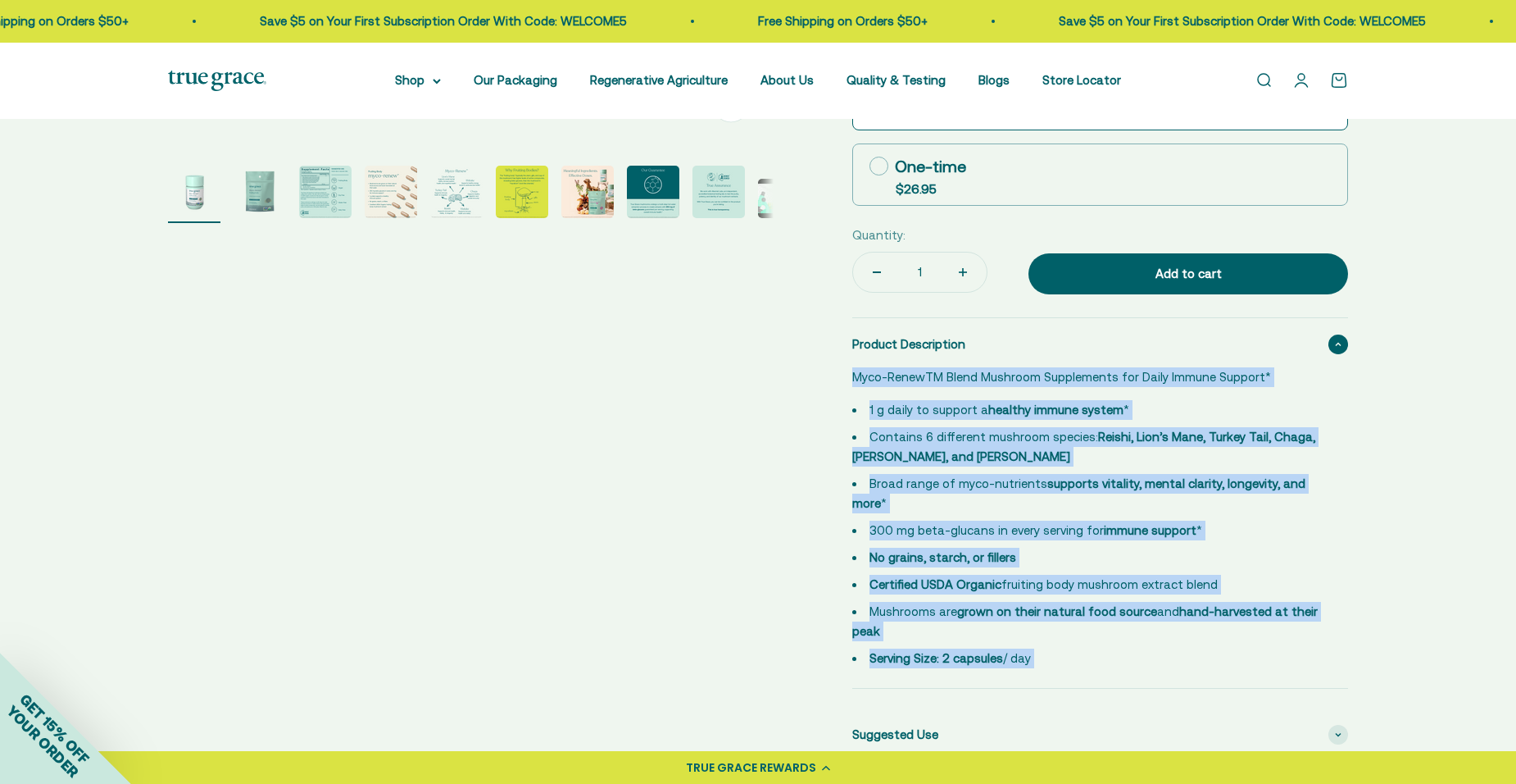
drag, startPoint x: 970, startPoint y: 493, endPoint x: 900, endPoint y: 378, distance: 134.6
click at [900, 378] on p "Myco-RenewTM Blend Mushroom Supplements for Daily Immune Support*" at bounding box center [1091, 377] width 477 height 20
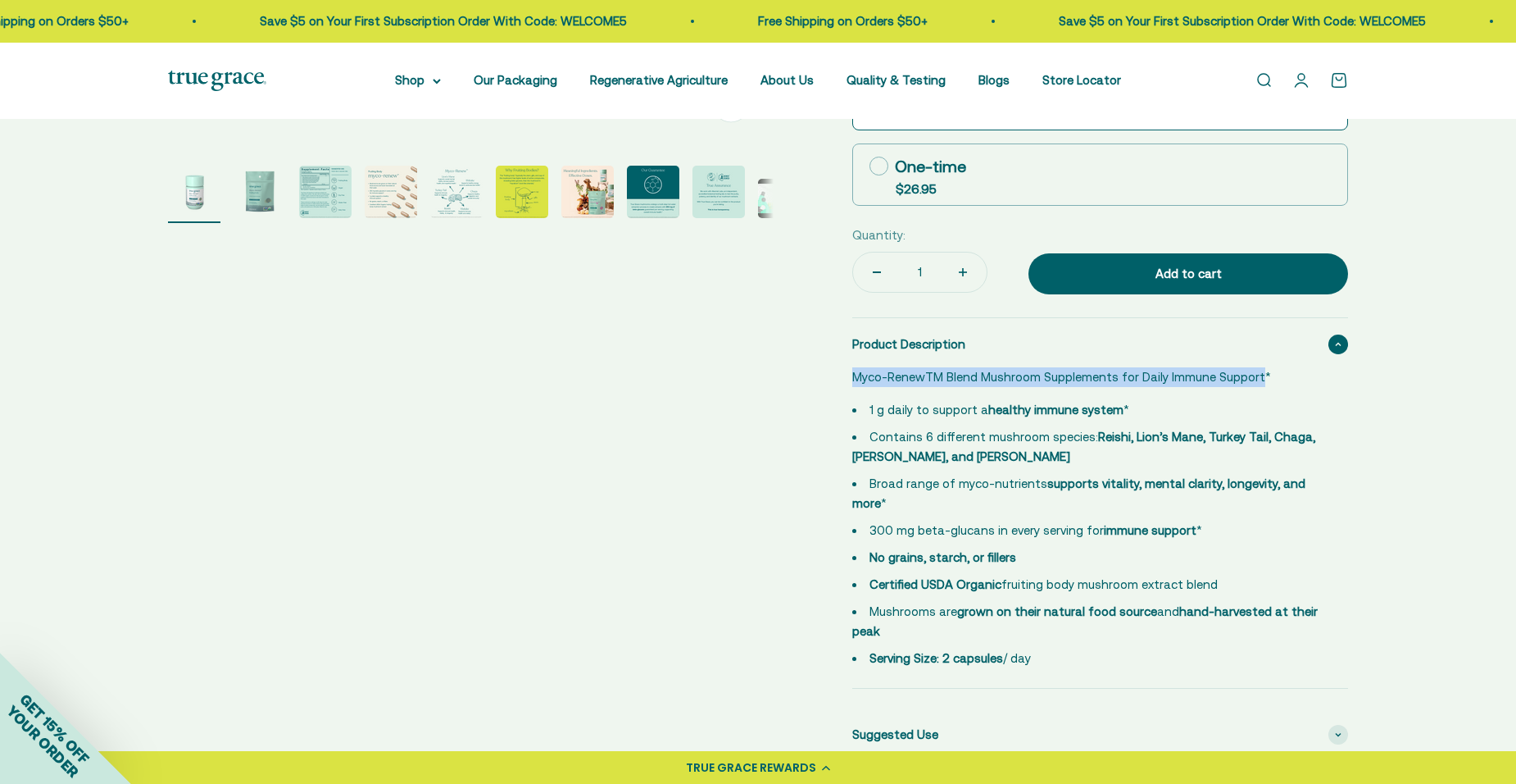
drag, startPoint x: 877, startPoint y: 381, endPoint x: 1259, endPoint y: 371, distance: 382.1
click at [1259, 371] on p "Myco-RenewTM Blend Mushroom Supplements for Daily Immune Support*" at bounding box center [1091, 377] width 477 height 20
drag, startPoint x: 1259, startPoint y: 371, endPoint x: 1201, endPoint y: 371, distance: 58.0
copy p "Myco-RenewTM Blend Mushroom Supplements for Daily Immune Support"
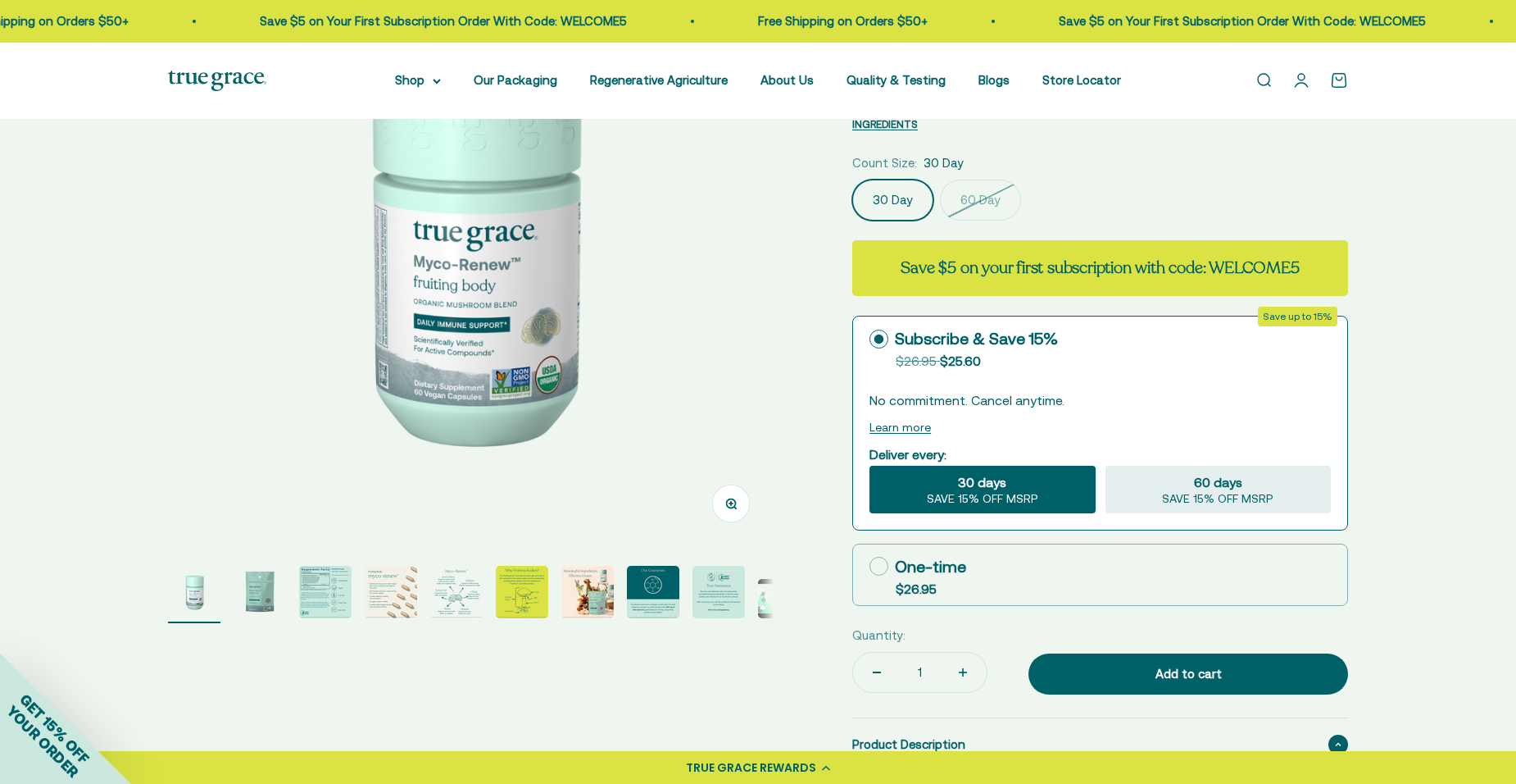
scroll to position [82, 0]
